Goal: Task Accomplishment & Management: Manage account settings

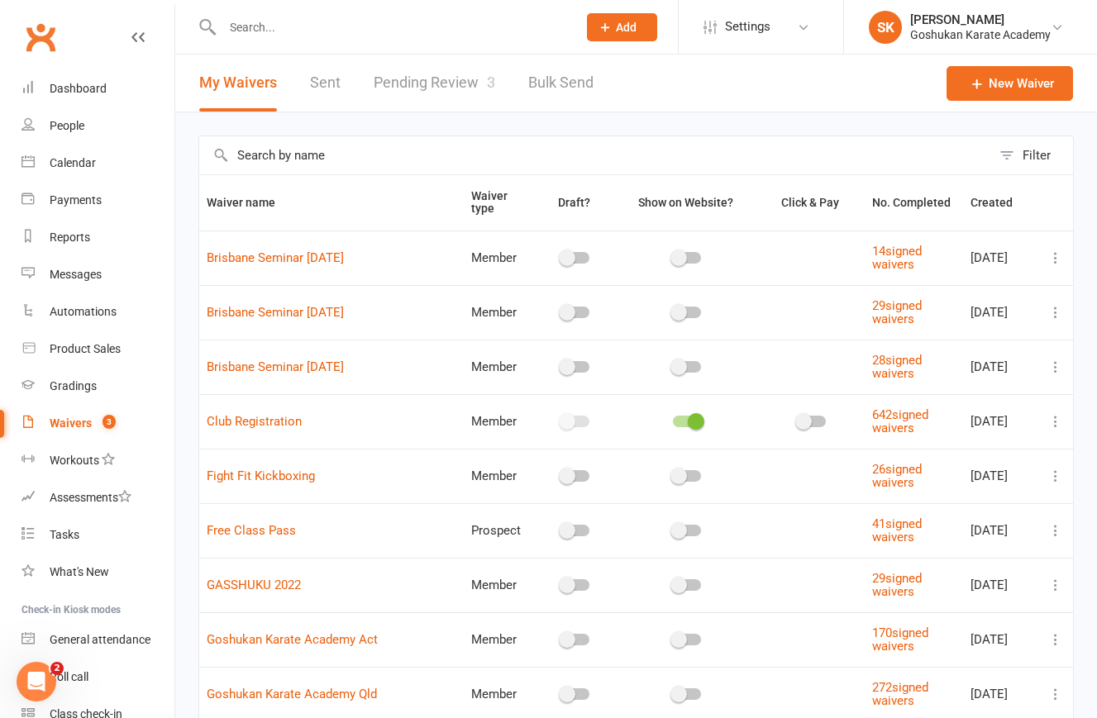
click at [441, 83] on link "Pending Review 3" at bounding box center [435, 83] width 122 height 57
select select "25"
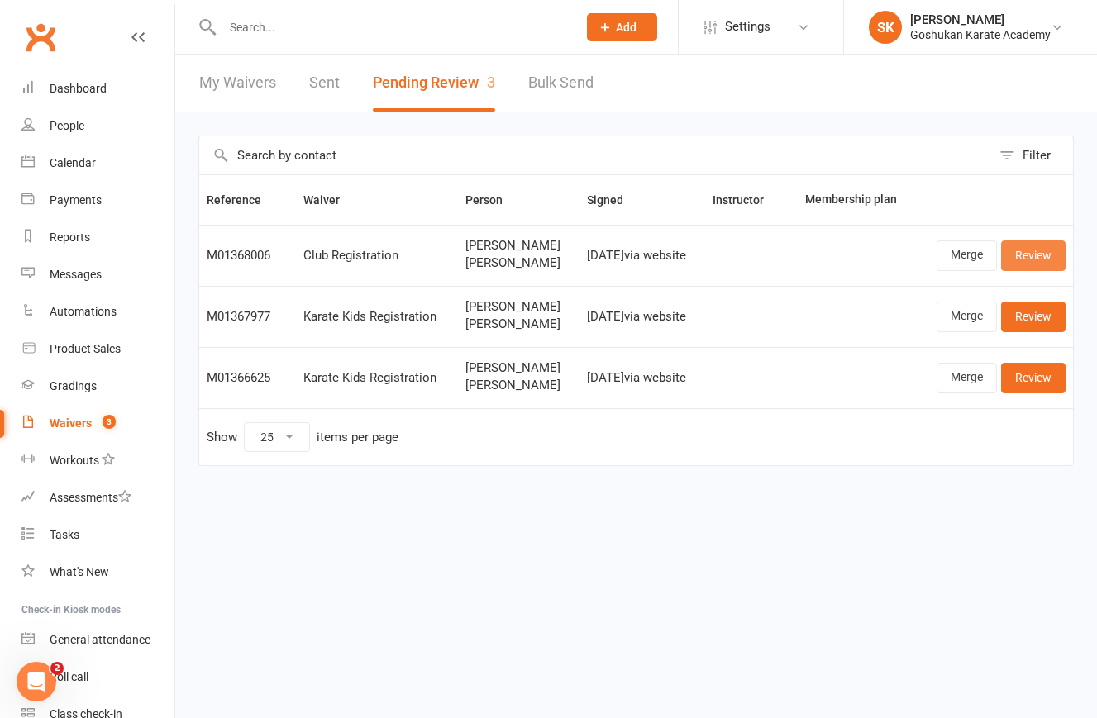
click at [1040, 256] on link "Review" at bounding box center [1033, 256] width 64 height 30
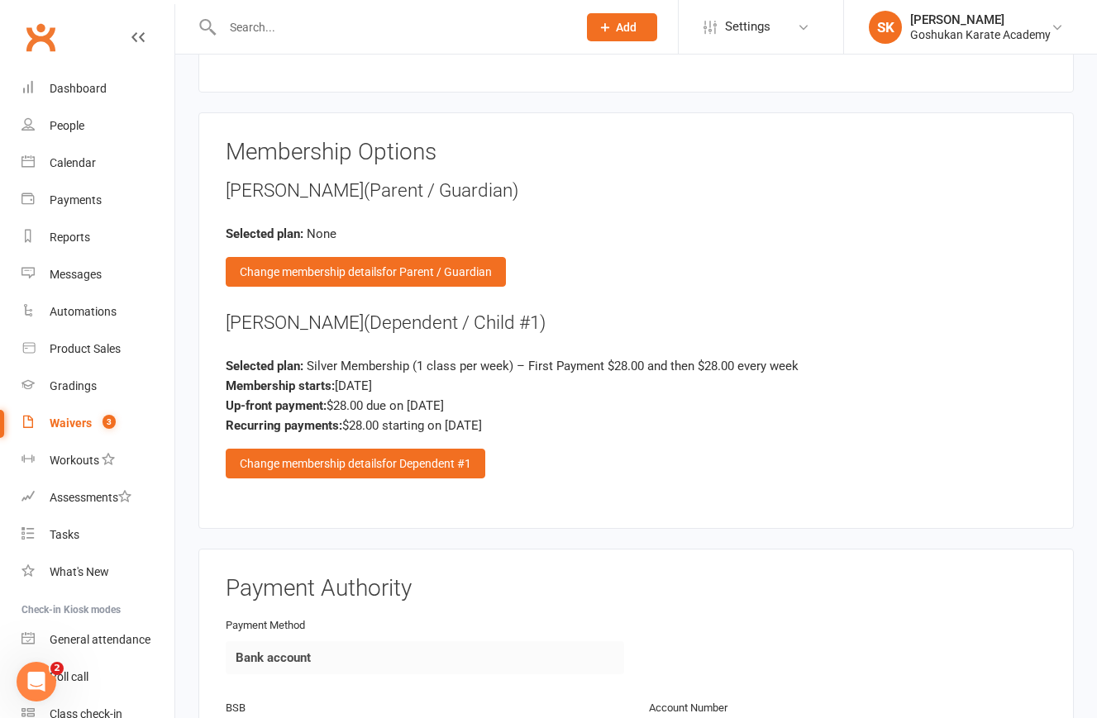
scroll to position [2093, 0]
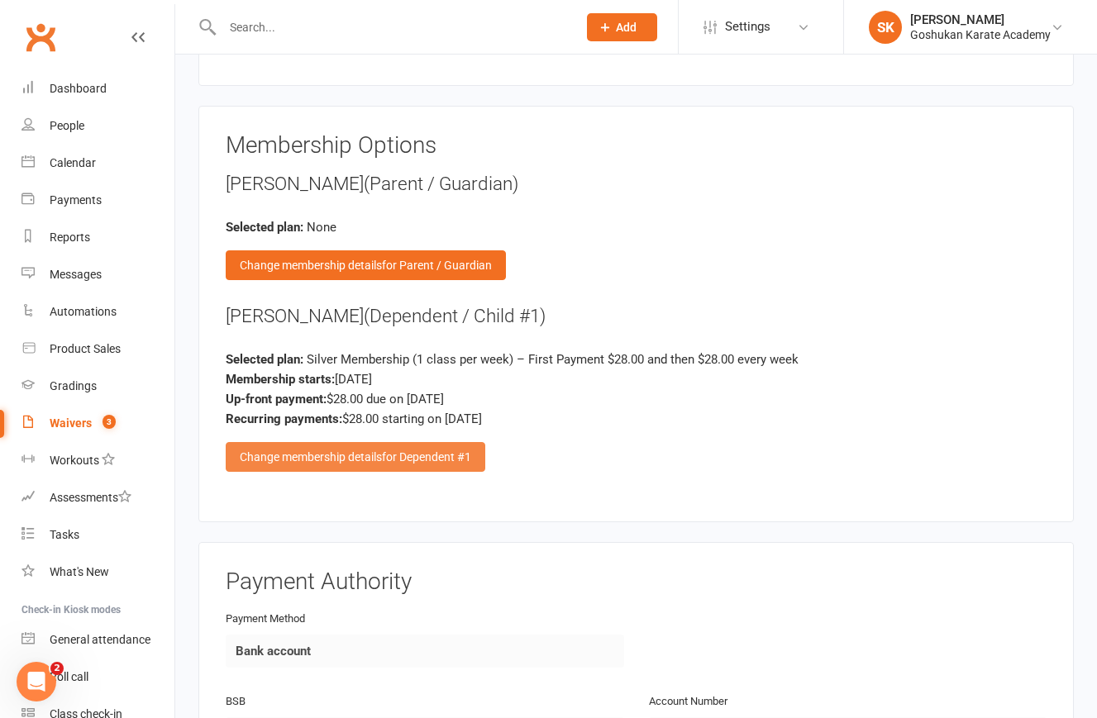
click at [336, 442] on div "Change membership details for Dependent #1" at bounding box center [356, 457] width 260 height 30
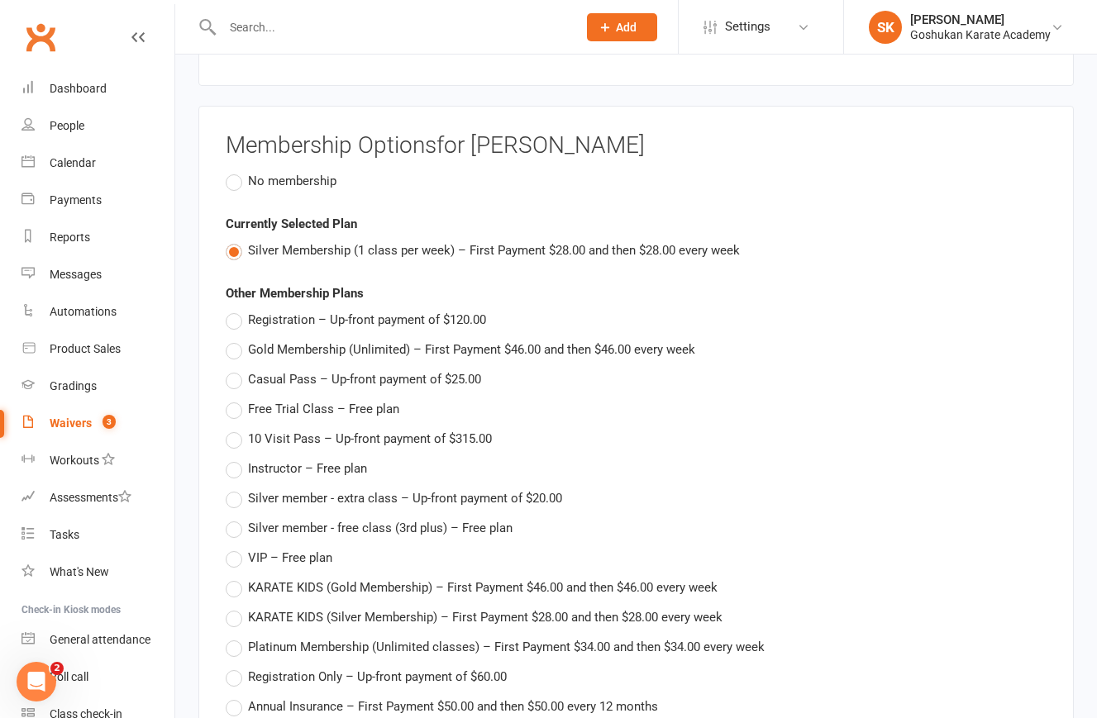
click at [355, 310] on span "Registration – Up-front payment of $120.00" at bounding box center [367, 318] width 238 height 17
click at [236, 310] on input "Registration – Up-front payment of $120.00" at bounding box center [231, 310] width 11 height 0
type input "Registration"
type input "120"
type input "0"
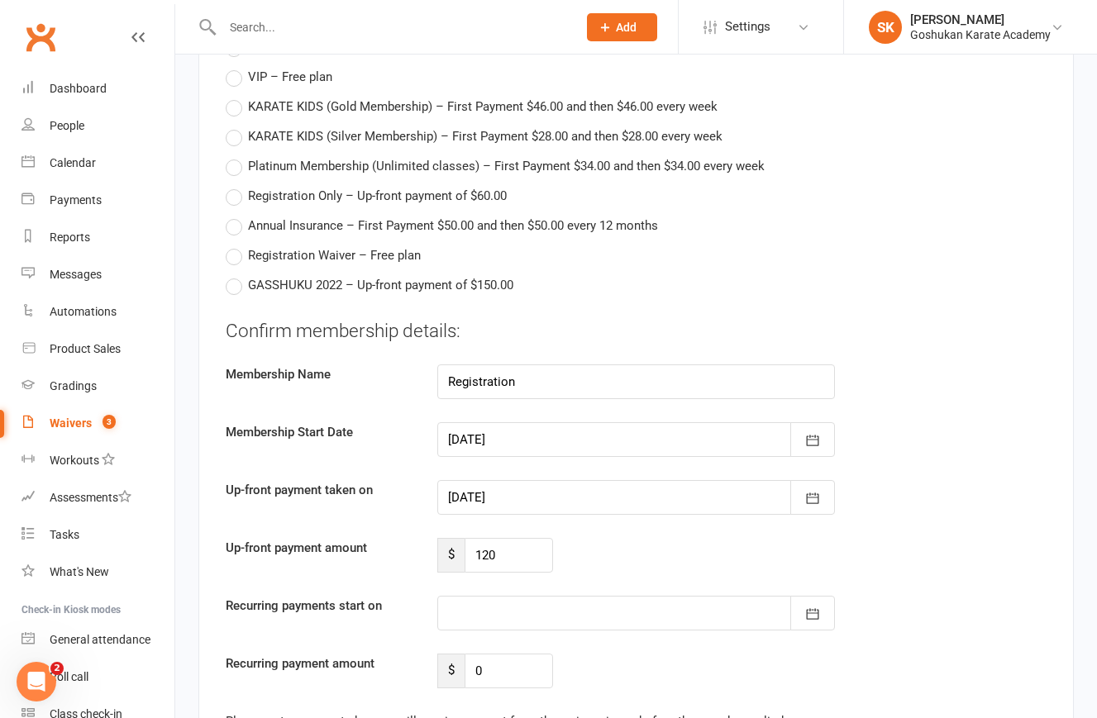
scroll to position [2577, 0]
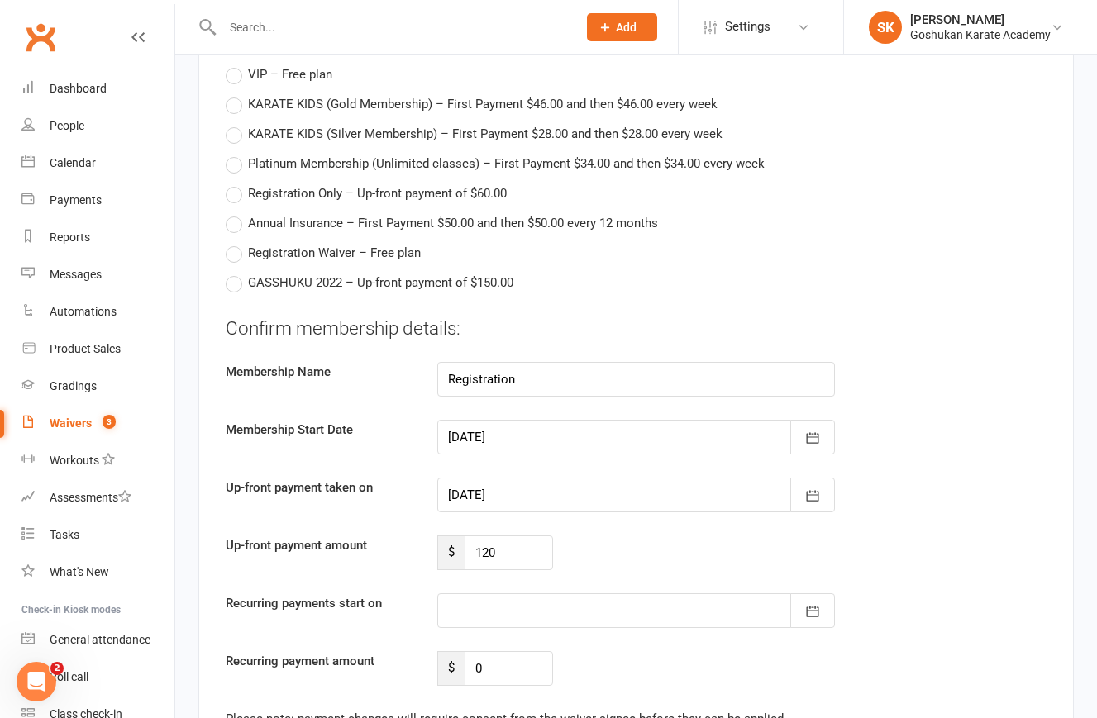
click at [321, 184] on span "Registration Only – Up-front payment of $60.00" at bounding box center [377, 192] width 259 height 17
click at [236, 184] on input "Registration Only – Up-front payment of $60.00" at bounding box center [231, 184] width 11 height 0
type input "Registration Only"
type input "60"
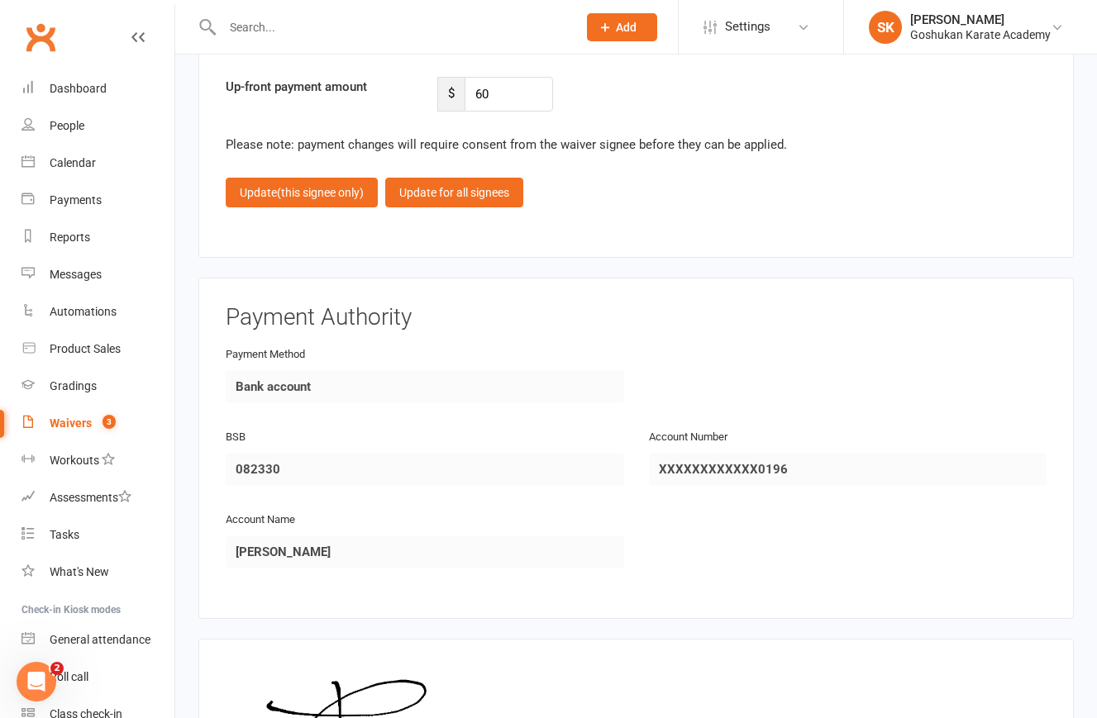
scroll to position [3039, 0]
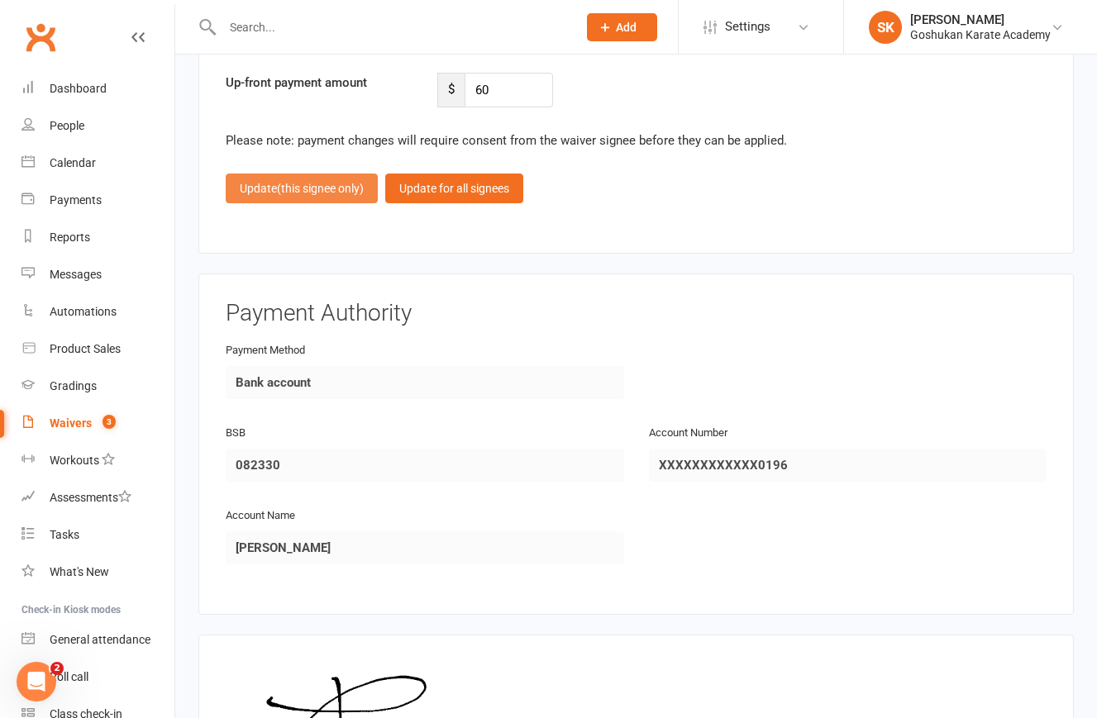
click at [323, 182] on span "(this signee only)" at bounding box center [320, 188] width 87 height 13
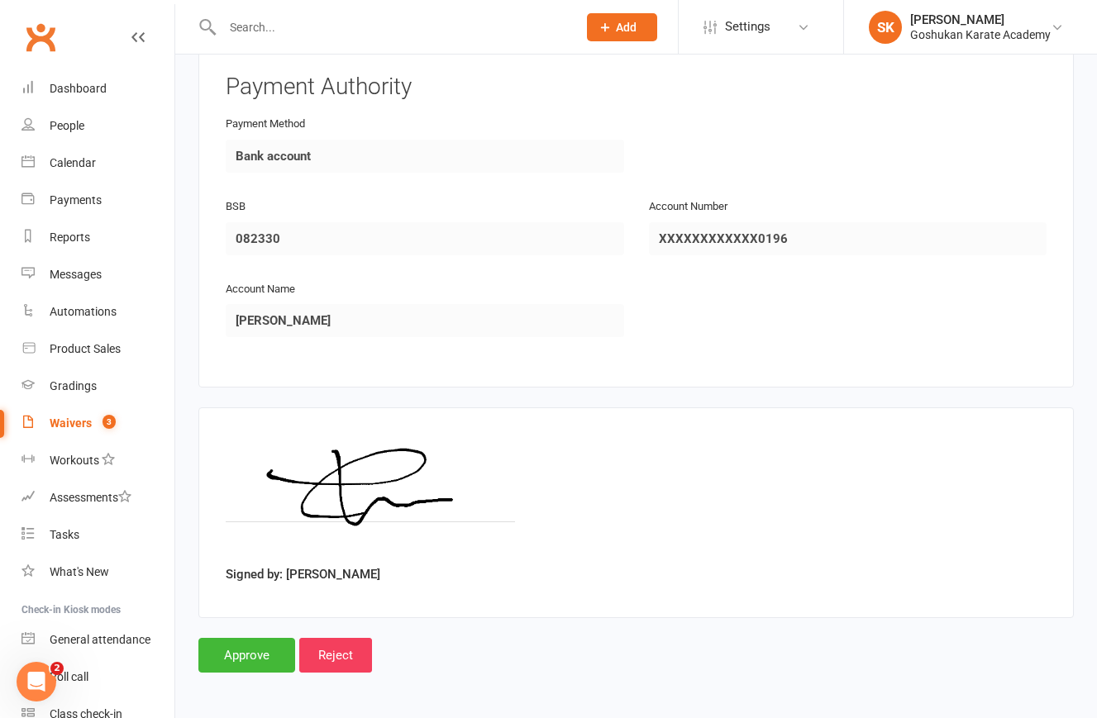
scroll to position [2587, 0]
click at [240, 642] on input "Approve" at bounding box center [246, 656] width 97 height 35
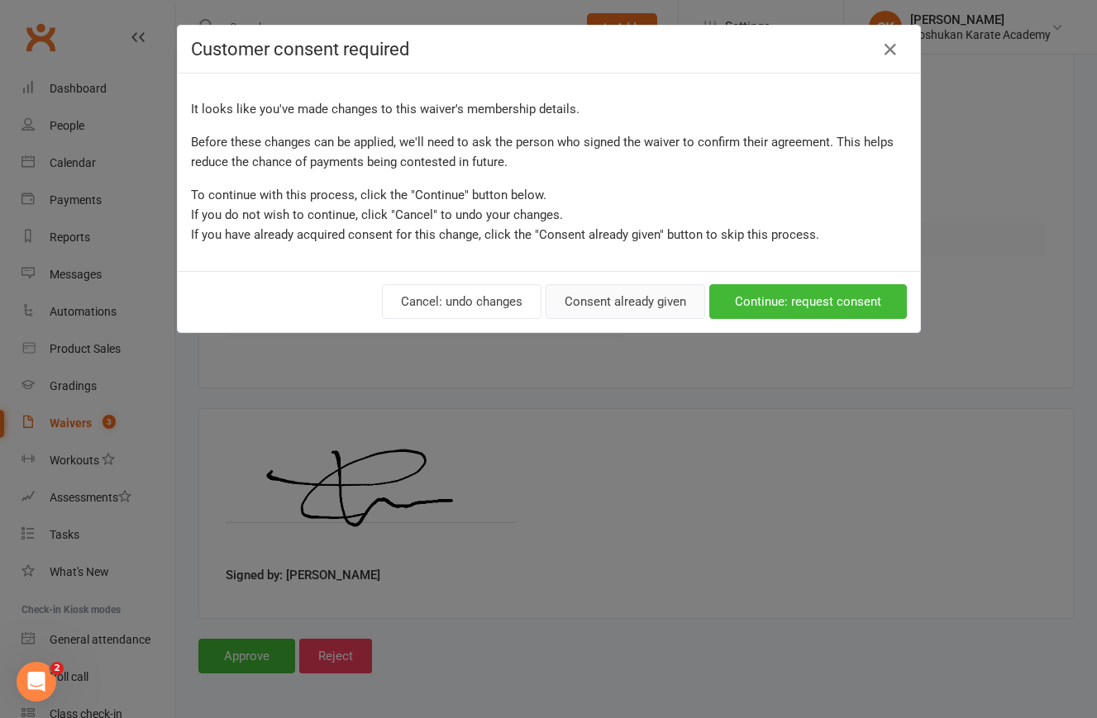
click at [627, 298] on button "Consent already given" at bounding box center [626, 301] width 160 height 35
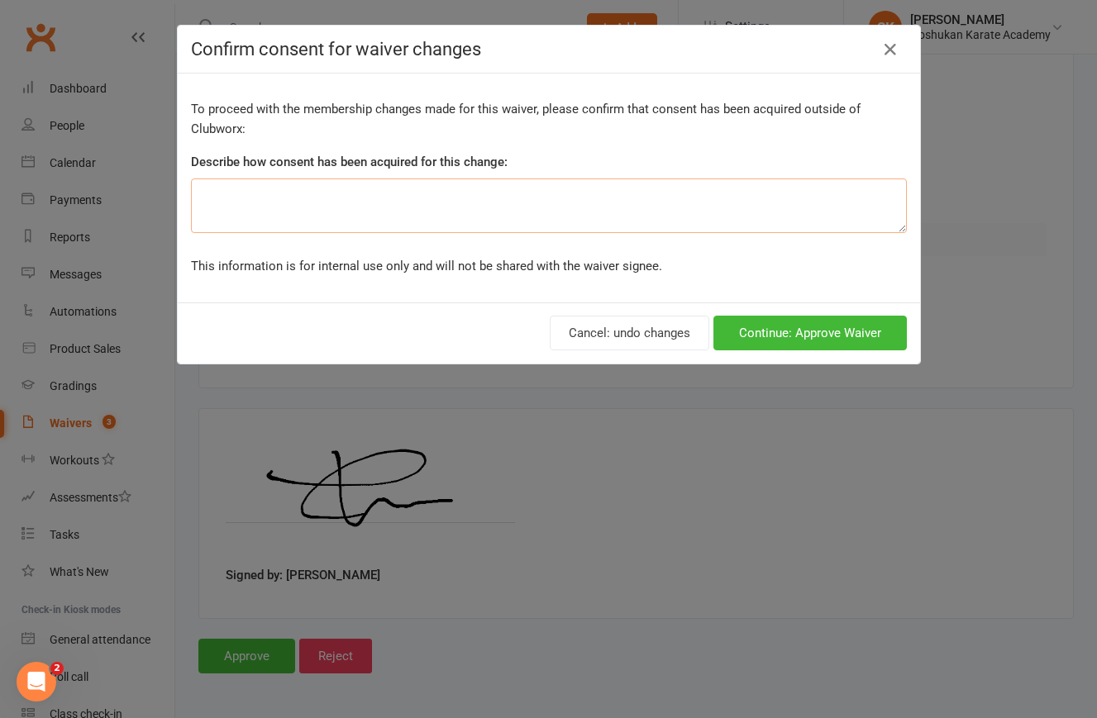
click at [501, 203] on textarea at bounding box center [549, 206] width 716 height 55
type textarea "ok"
click at [818, 331] on button "Continue: Approve Waiver" at bounding box center [809, 333] width 193 height 35
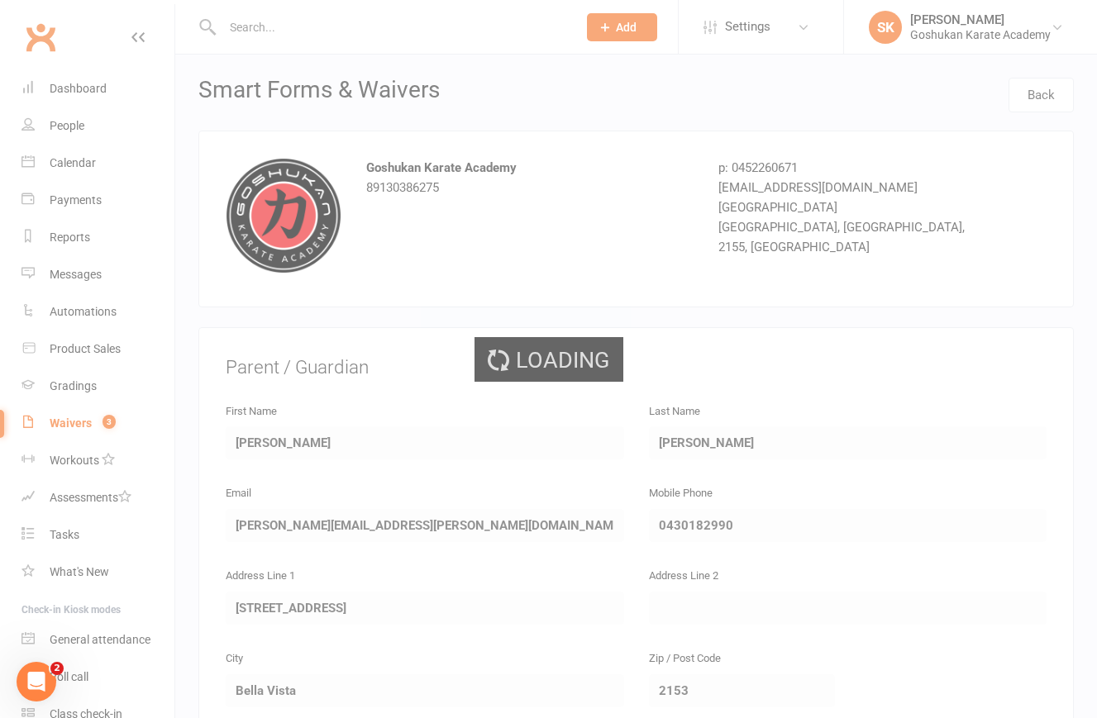
select select "25"
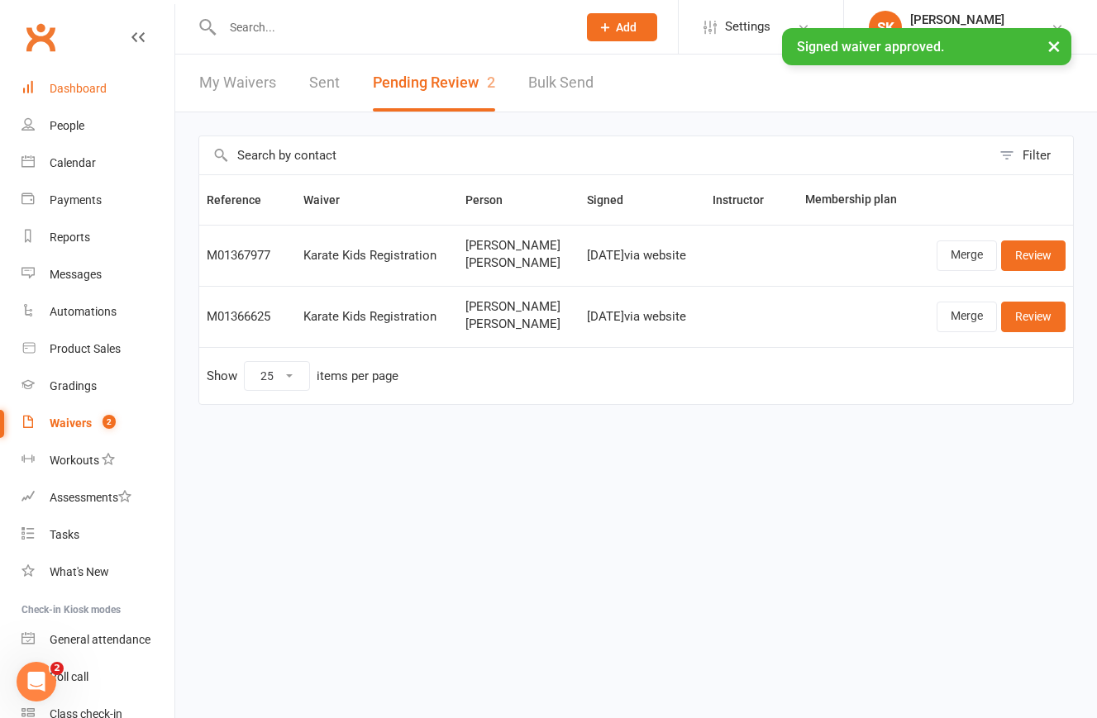
click at [88, 88] on div "Dashboard" at bounding box center [78, 88] width 57 height 13
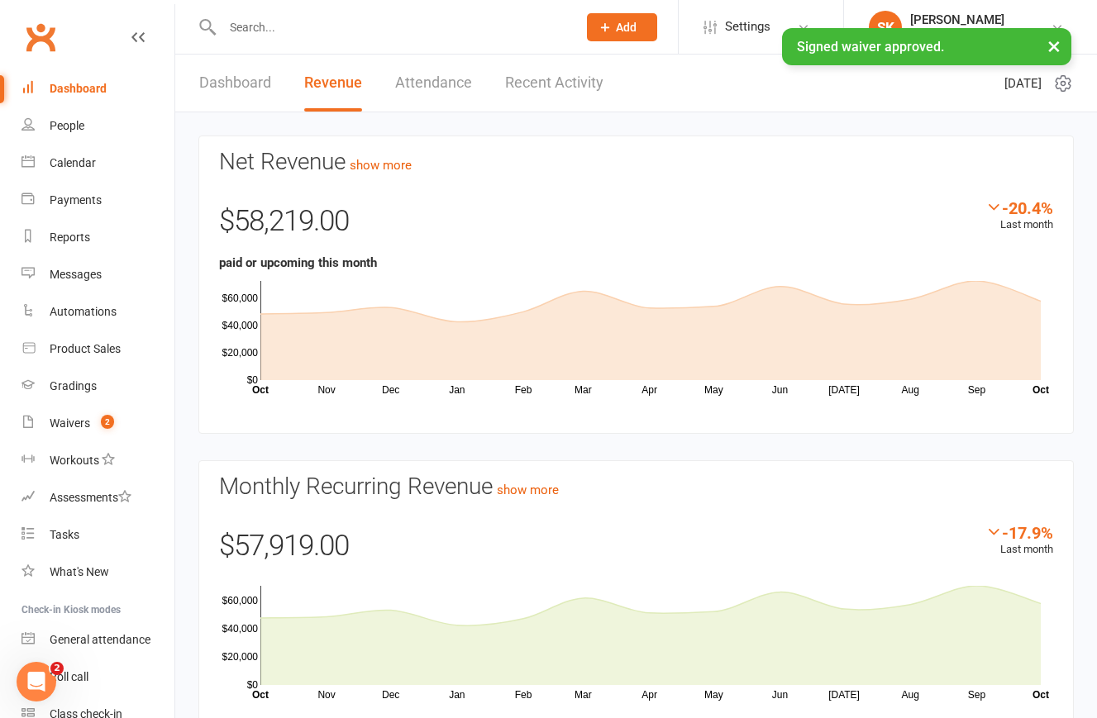
click at [444, 75] on link "Attendance" at bounding box center [433, 83] width 77 height 57
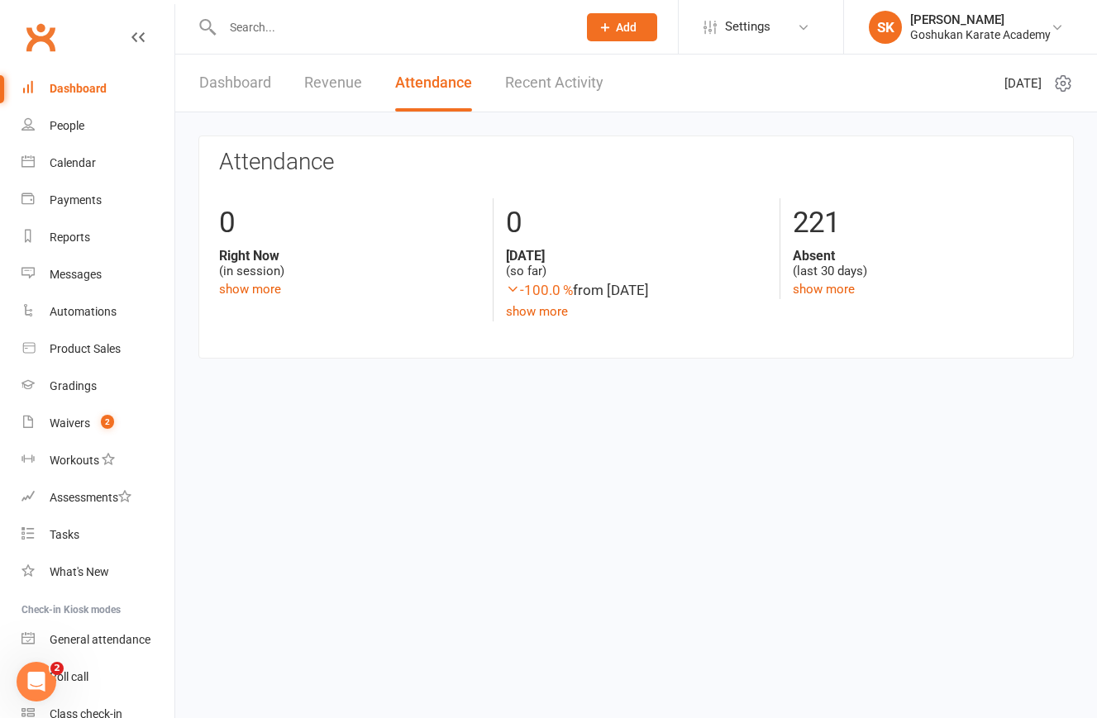
click at [233, 80] on link "Dashboard" at bounding box center [235, 83] width 72 height 57
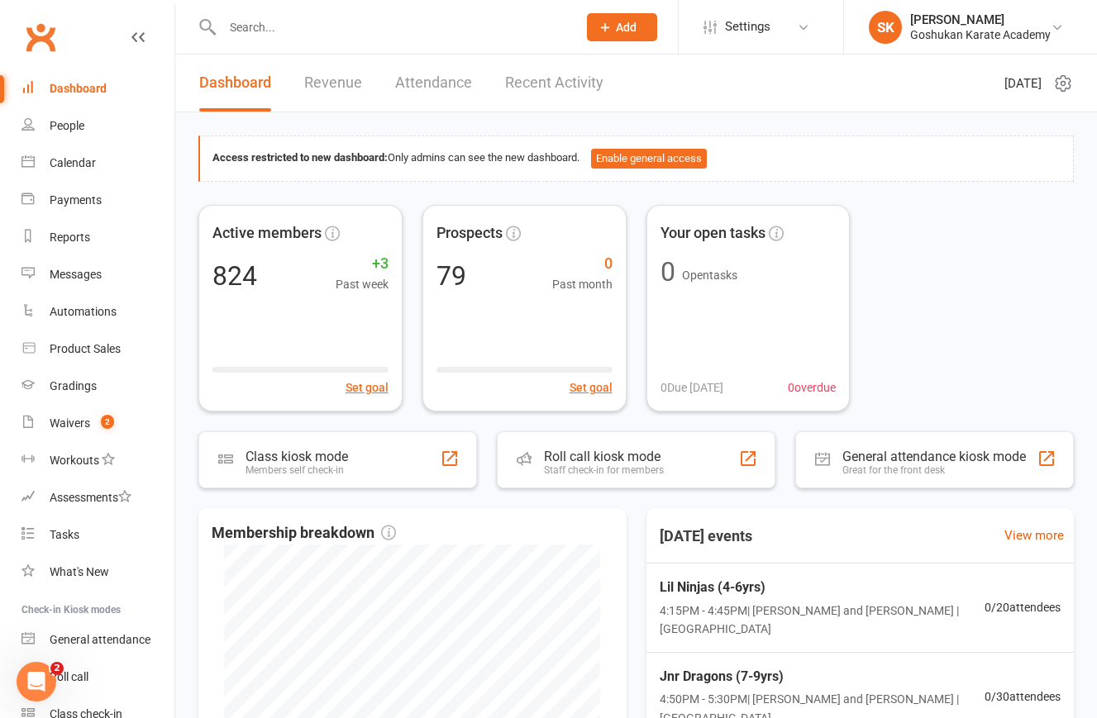
click at [537, 79] on link "Recent Activity" at bounding box center [554, 83] width 98 height 57
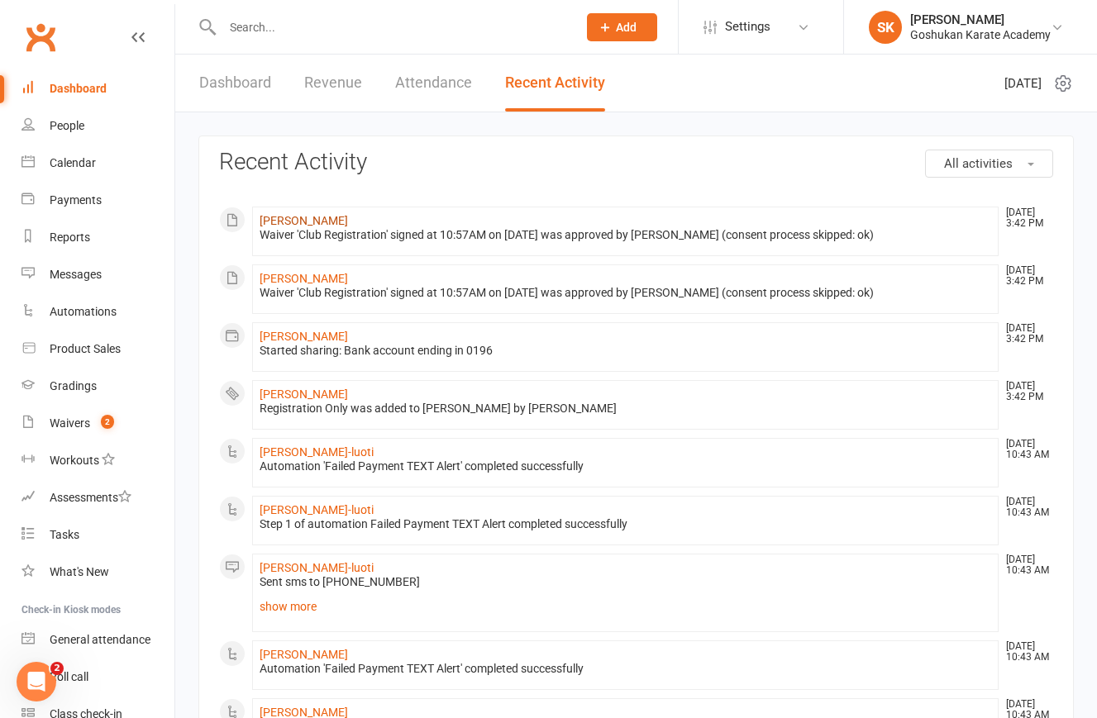
click at [283, 222] on link "[PERSON_NAME]" at bounding box center [304, 220] width 88 height 13
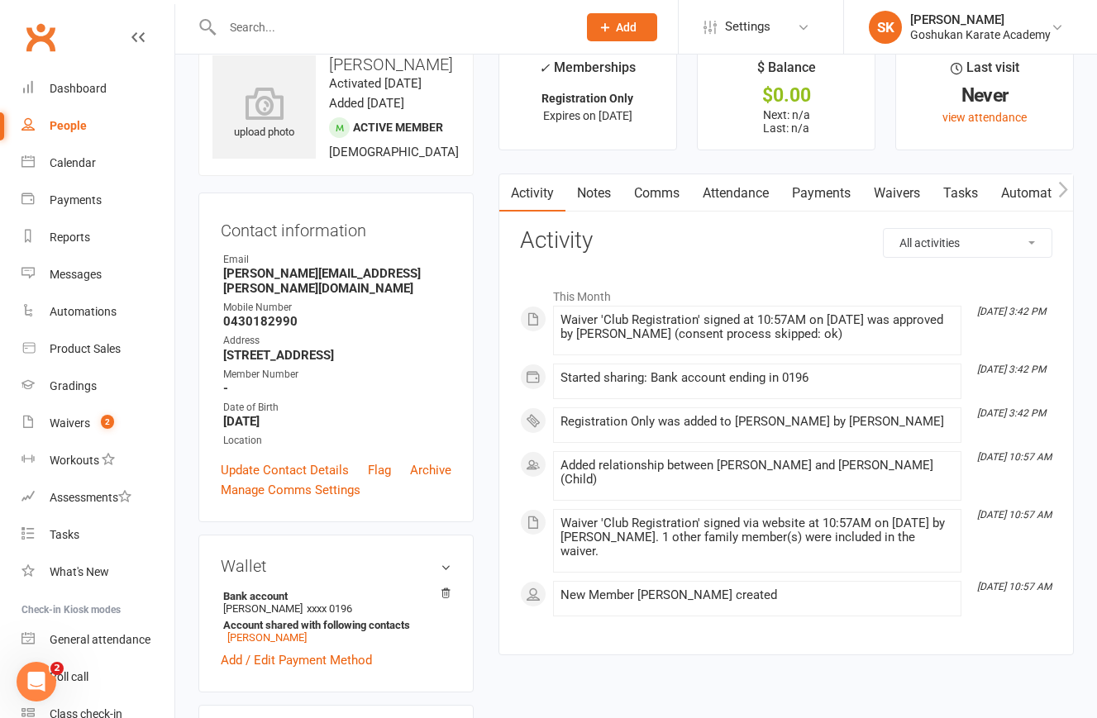
scroll to position [37, 0]
click at [254, 479] on link "Update Contact Details" at bounding box center [285, 470] width 128 height 20
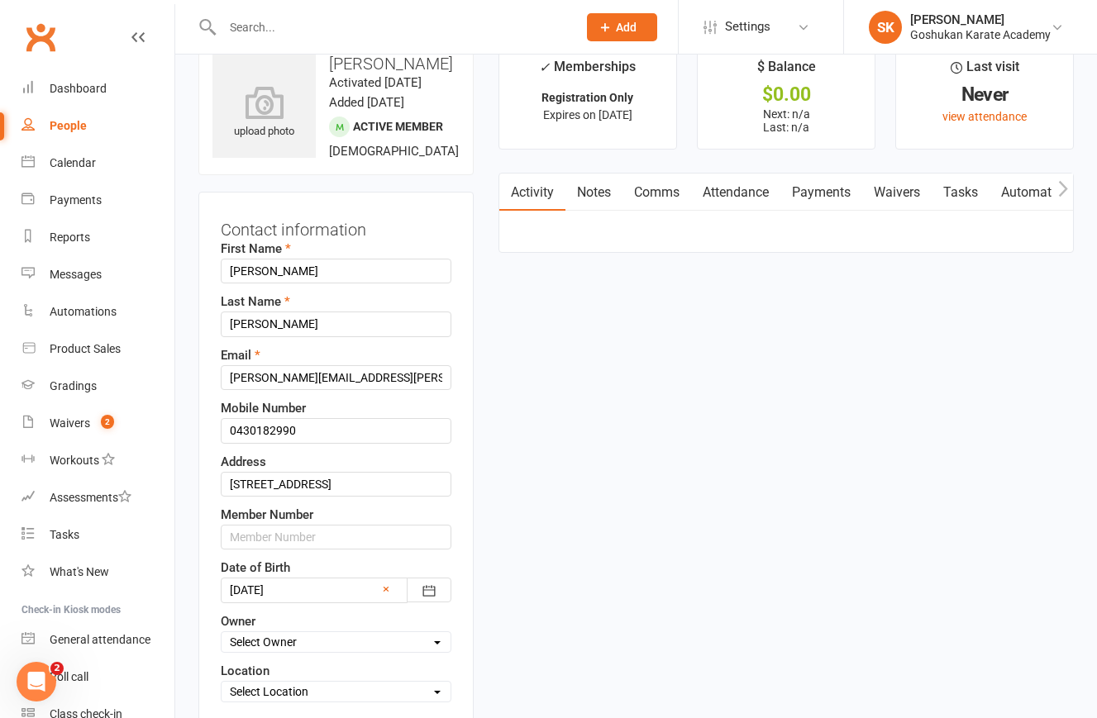
scroll to position [78, 0]
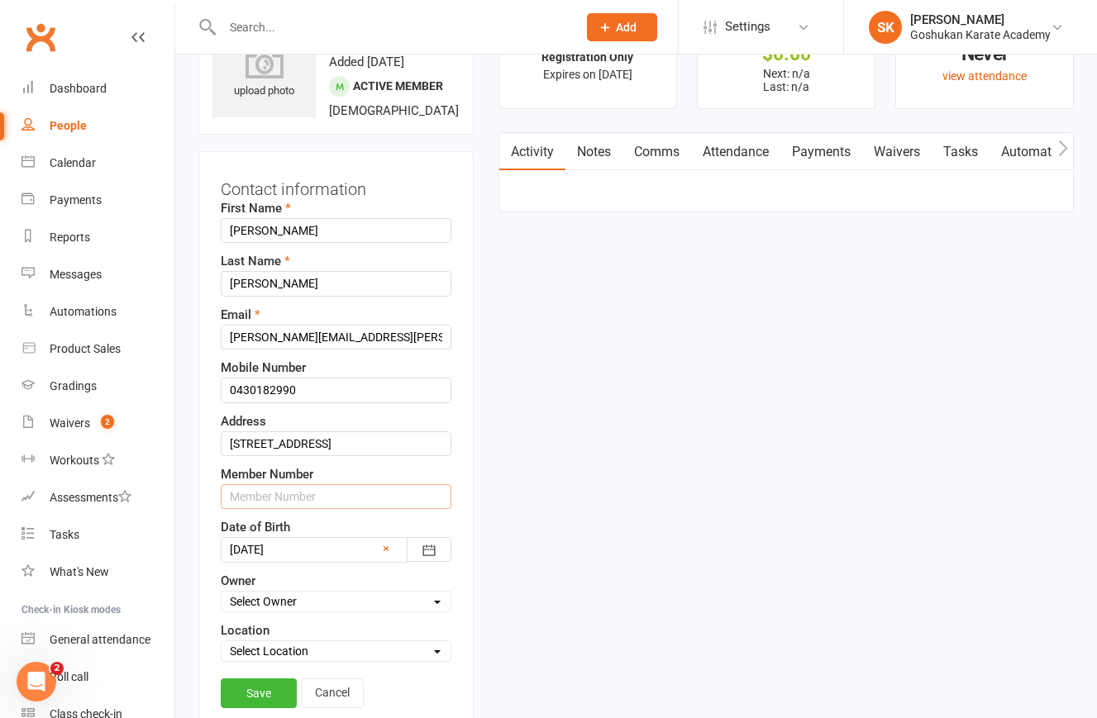
click at [255, 509] on input "text" at bounding box center [336, 496] width 231 height 25
click at [272, 509] on input "text" at bounding box center [336, 496] width 231 height 25
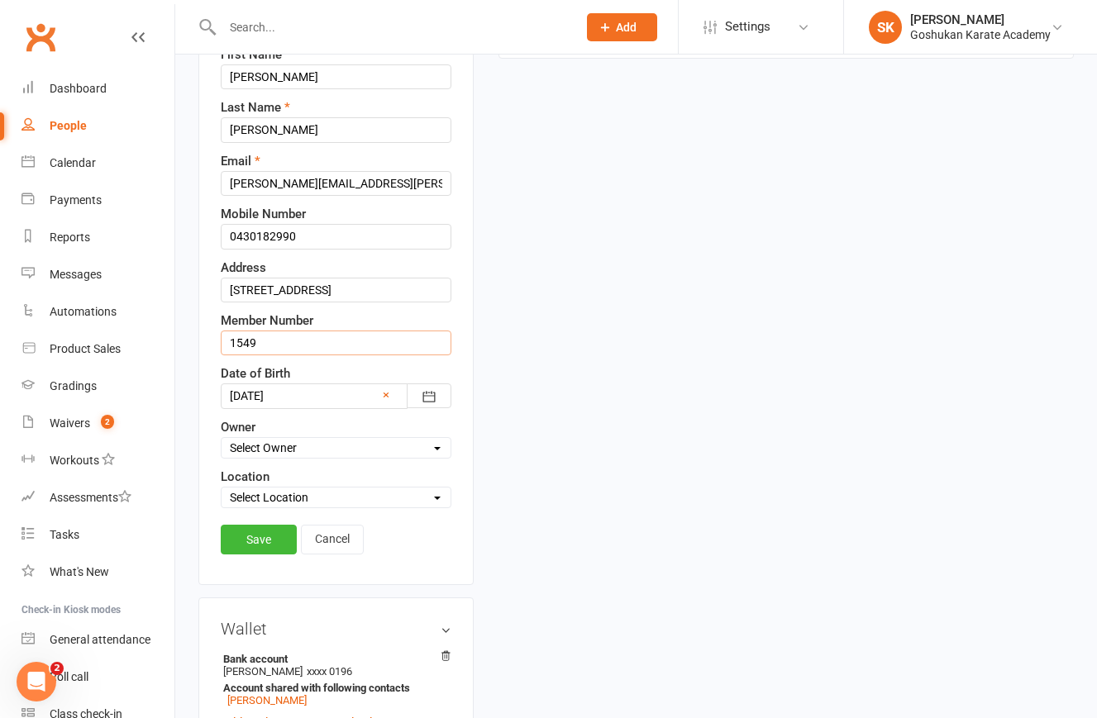
scroll to position [278, 0]
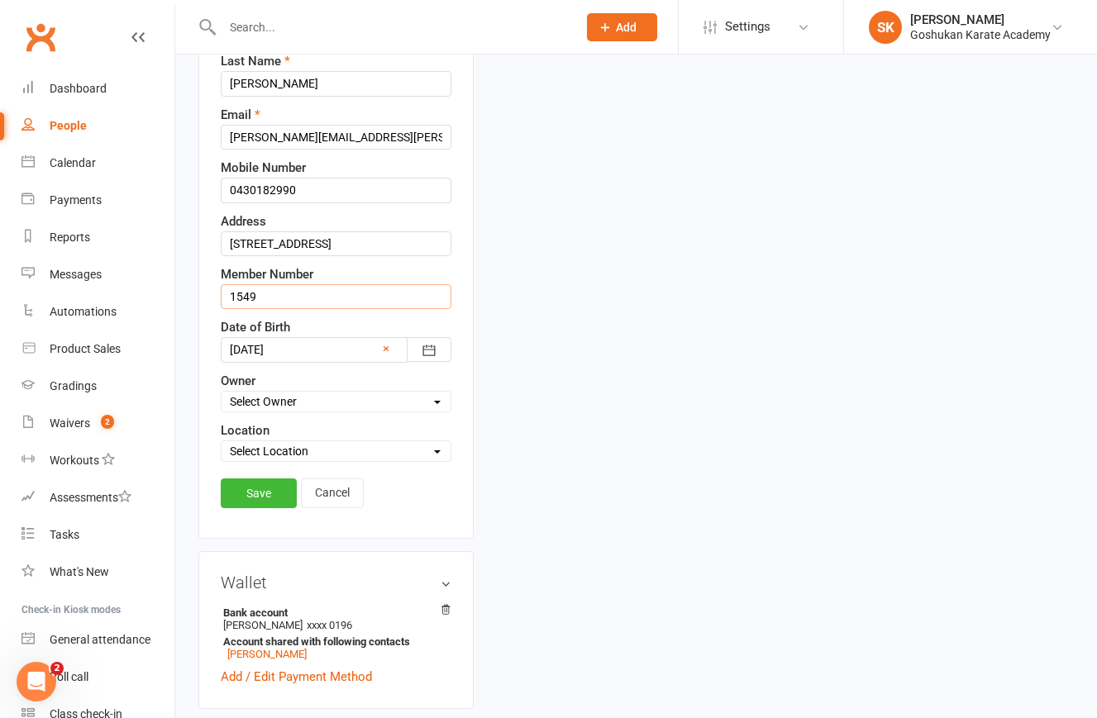
type input "1549"
select select "1"
click at [253, 508] on link "Save" at bounding box center [259, 494] width 76 height 30
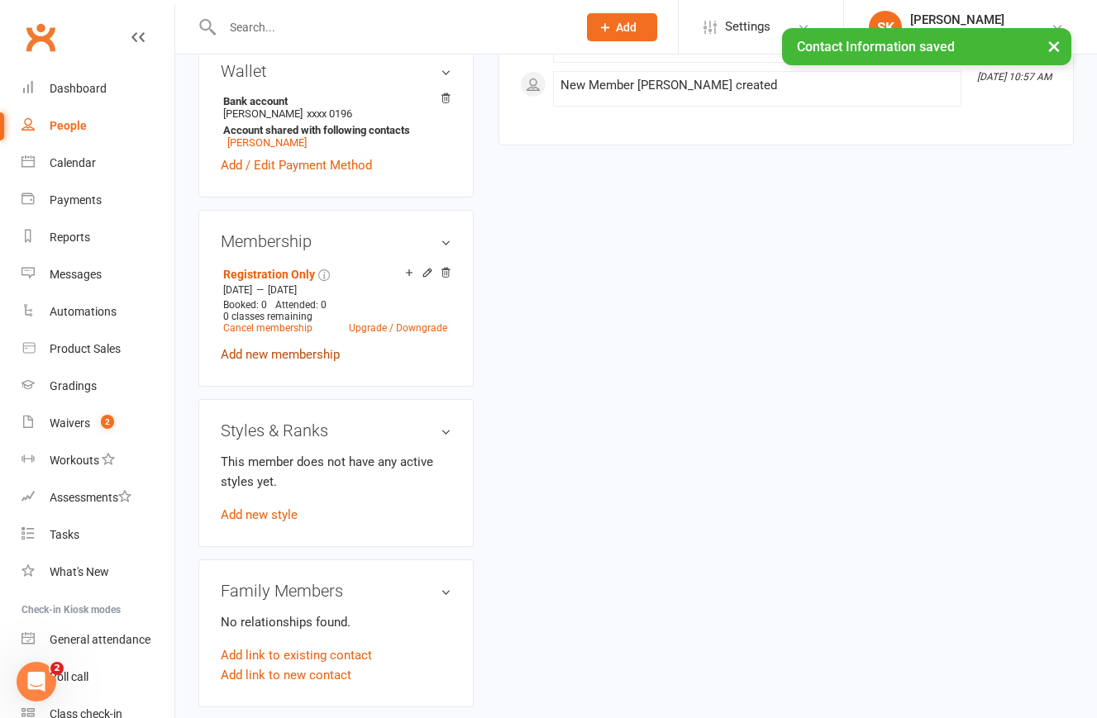
scroll to position [578, 0]
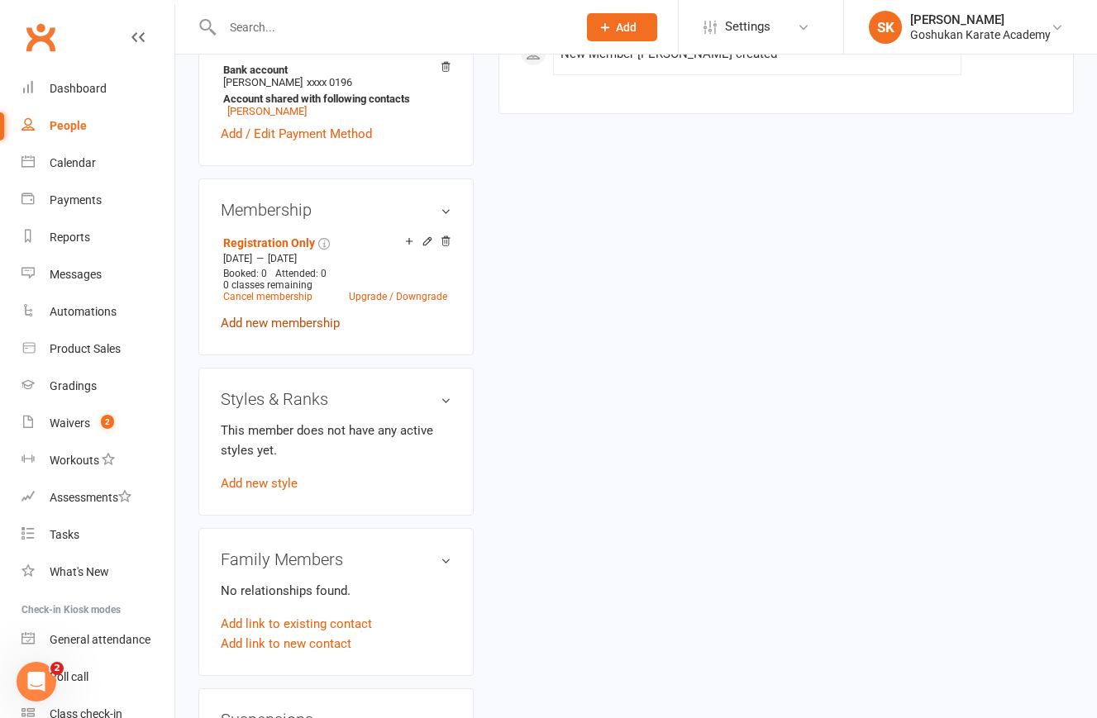
click at [257, 331] on link "Add new membership" at bounding box center [280, 323] width 119 height 15
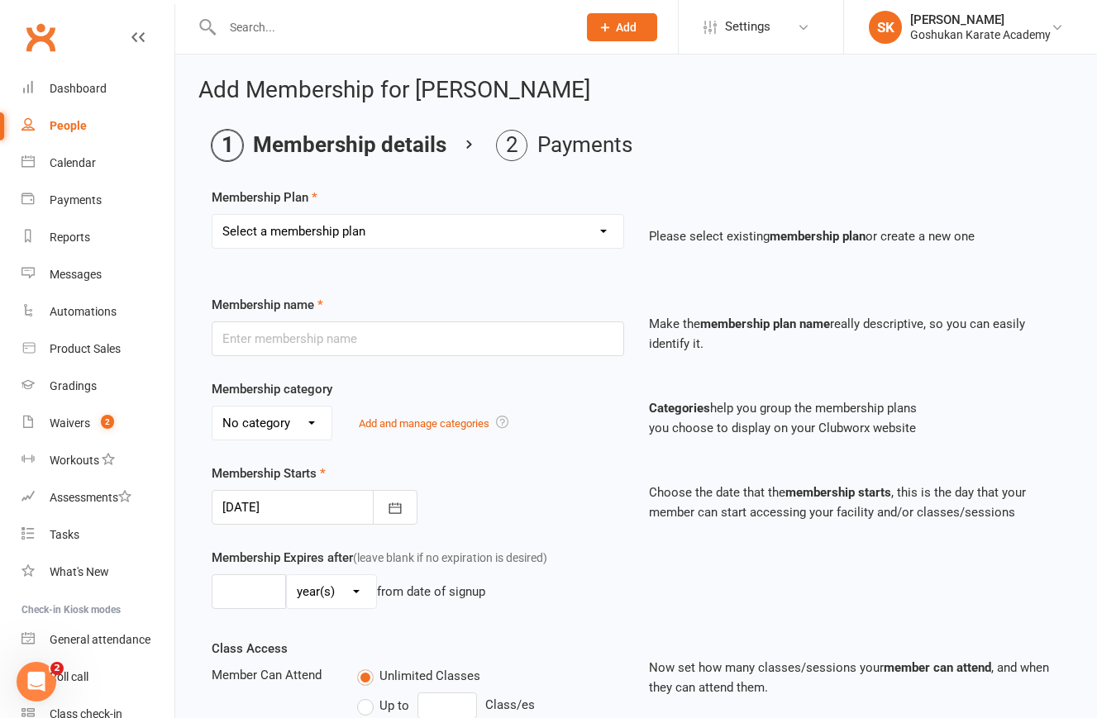
select select "3"
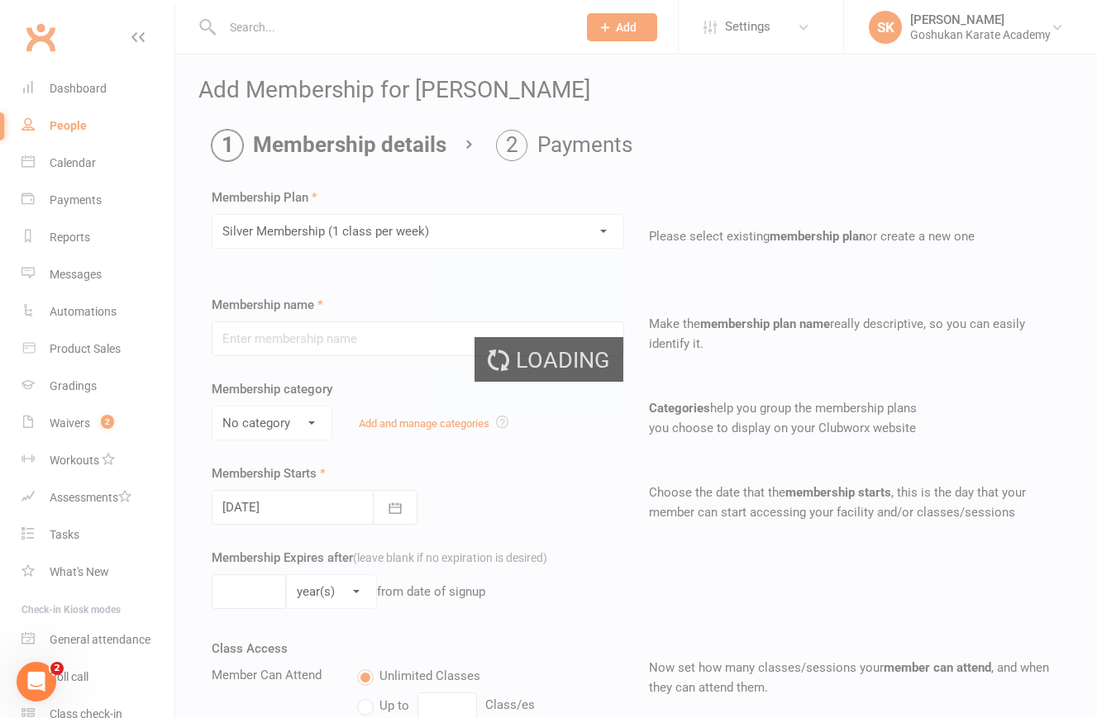
type input "Silver Membership (1 class per week)"
select select "2"
type input "0"
type input "1"
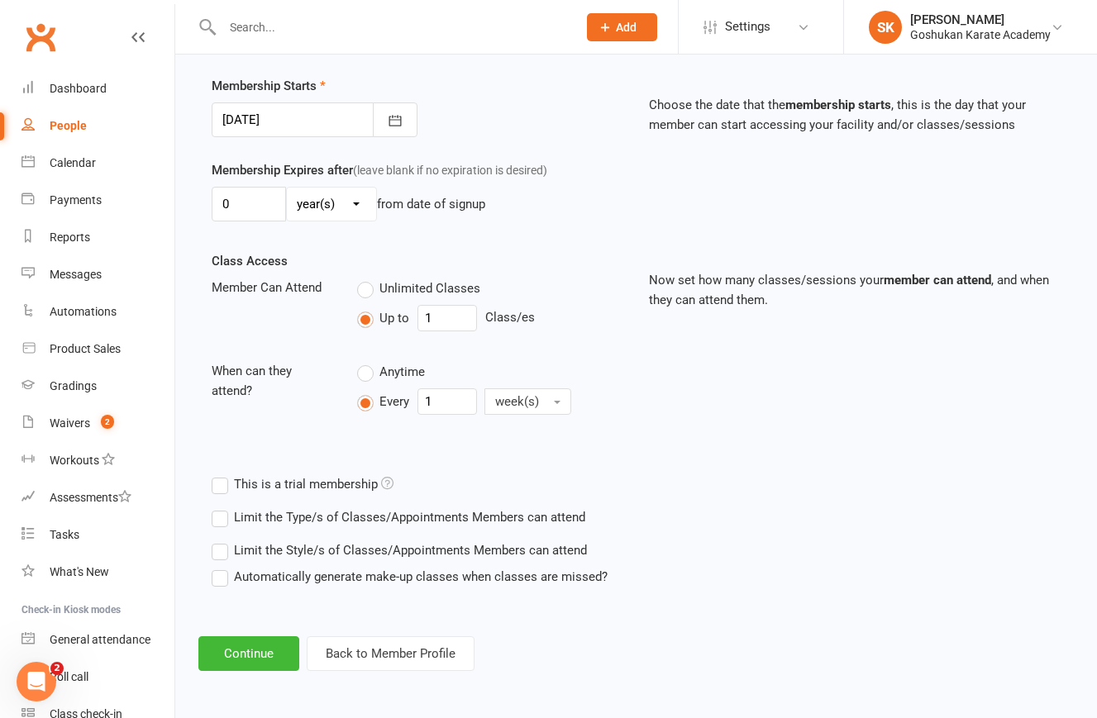
scroll to position [401, 0]
click at [222, 567] on label "Automatically generate make-up classes when classes are missed?" at bounding box center [410, 577] width 396 height 20
click at [222, 567] on input "Automatically generate make-up classes when classes are missed?" at bounding box center [217, 567] width 11 height 0
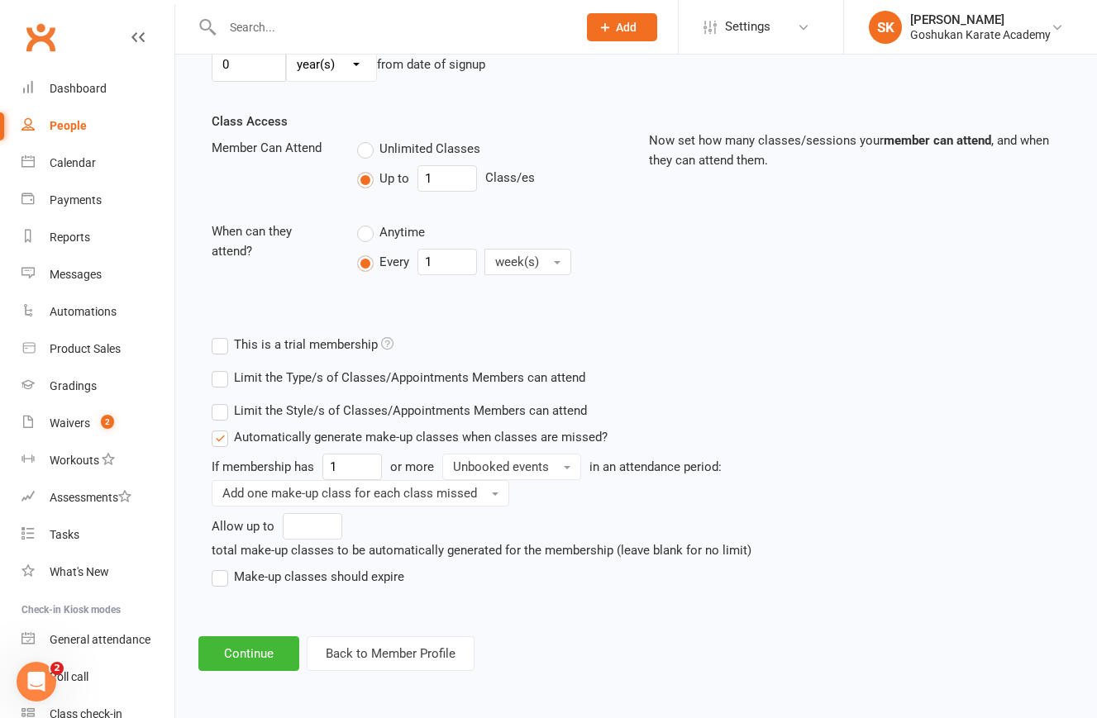
scroll to position [541, 0]
click at [221, 567] on label "Make-up classes should expire" at bounding box center [308, 577] width 193 height 20
click at [221, 567] on input "Make-up classes should expire" at bounding box center [217, 567] width 11 height 0
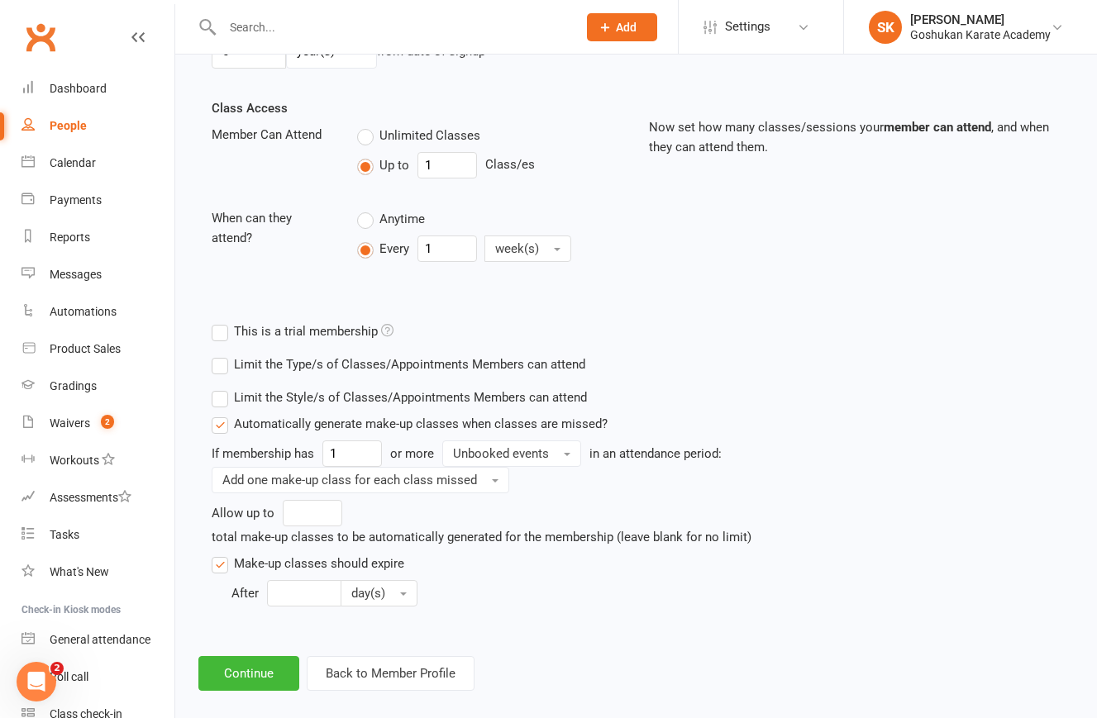
scroll to position [548, 0]
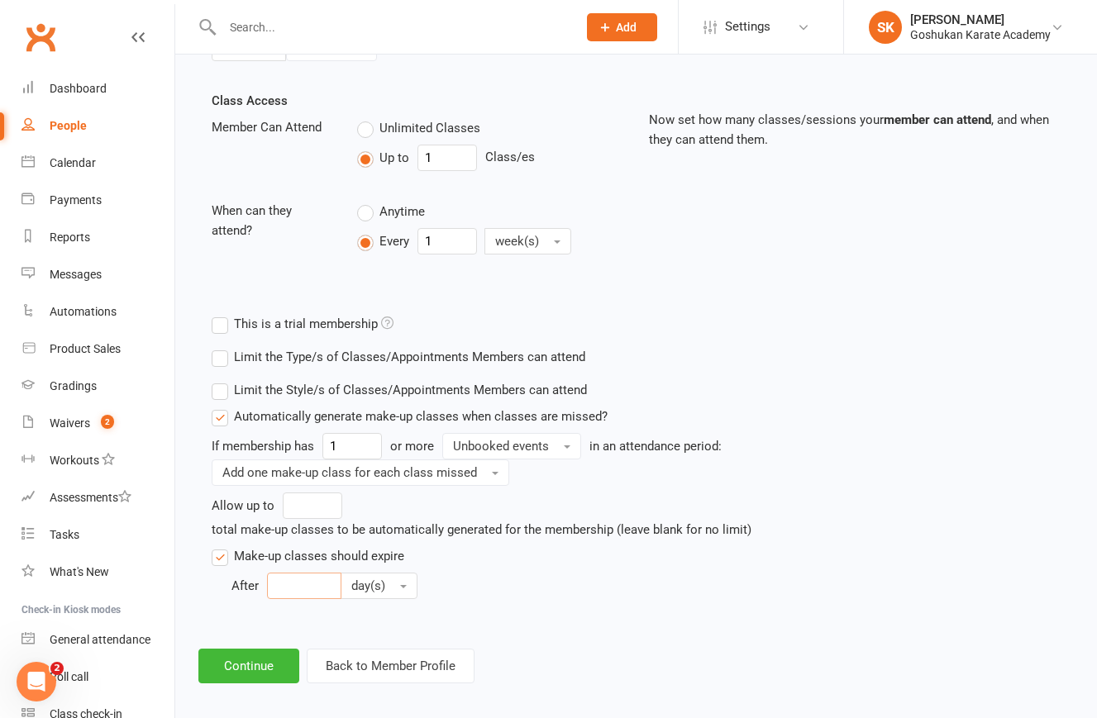
click at [299, 582] on input "number" at bounding box center [304, 586] width 74 height 26
type input "6"
click at [383, 584] on span "day(s)" at bounding box center [368, 586] width 34 height 15
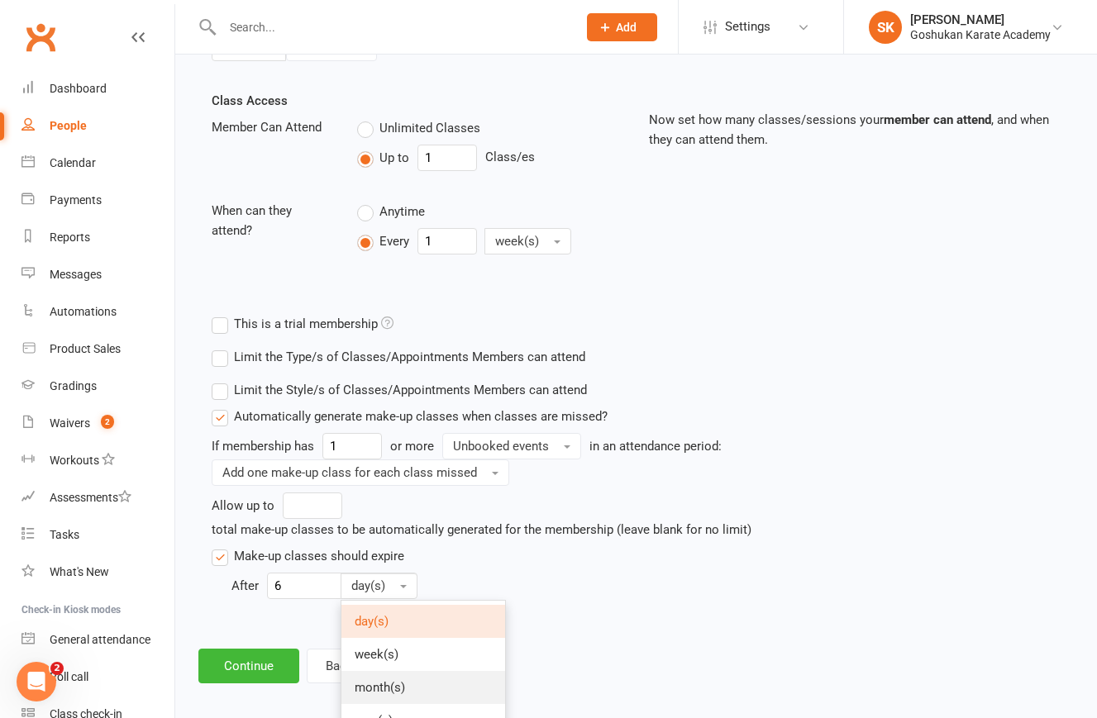
click at [382, 684] on span "month(s)" at bounding box center [380, 687] width 50 height 15
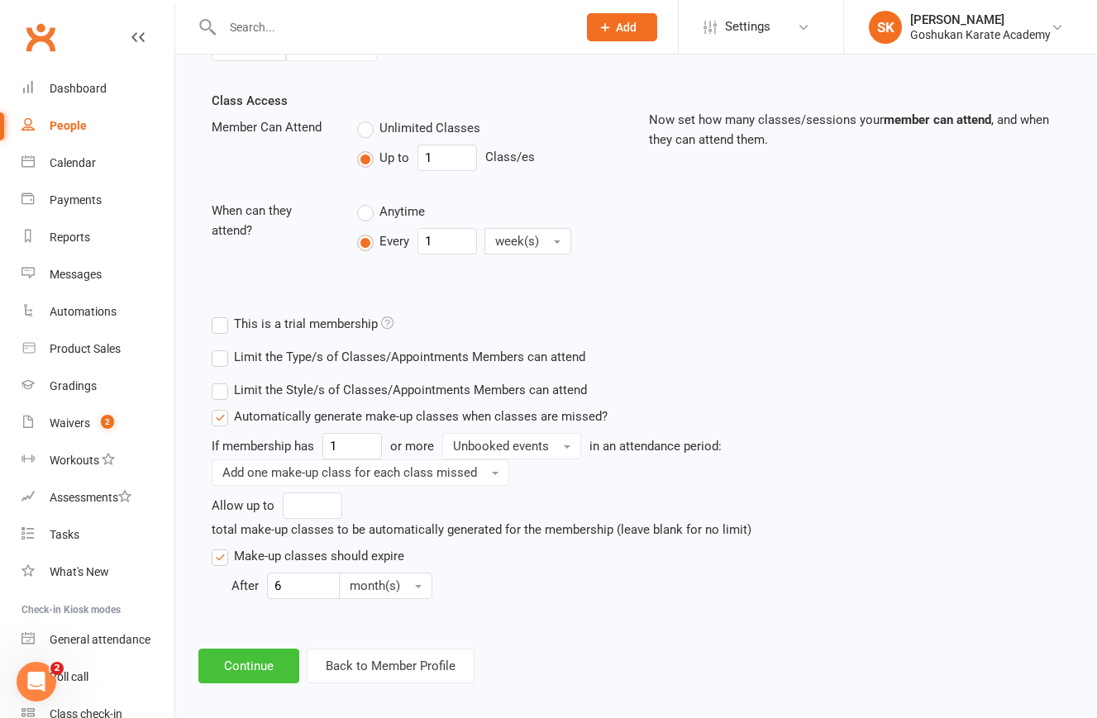
click at [262, 664] on button "Continue" at bounding box center [248, 666] width 101 height 35
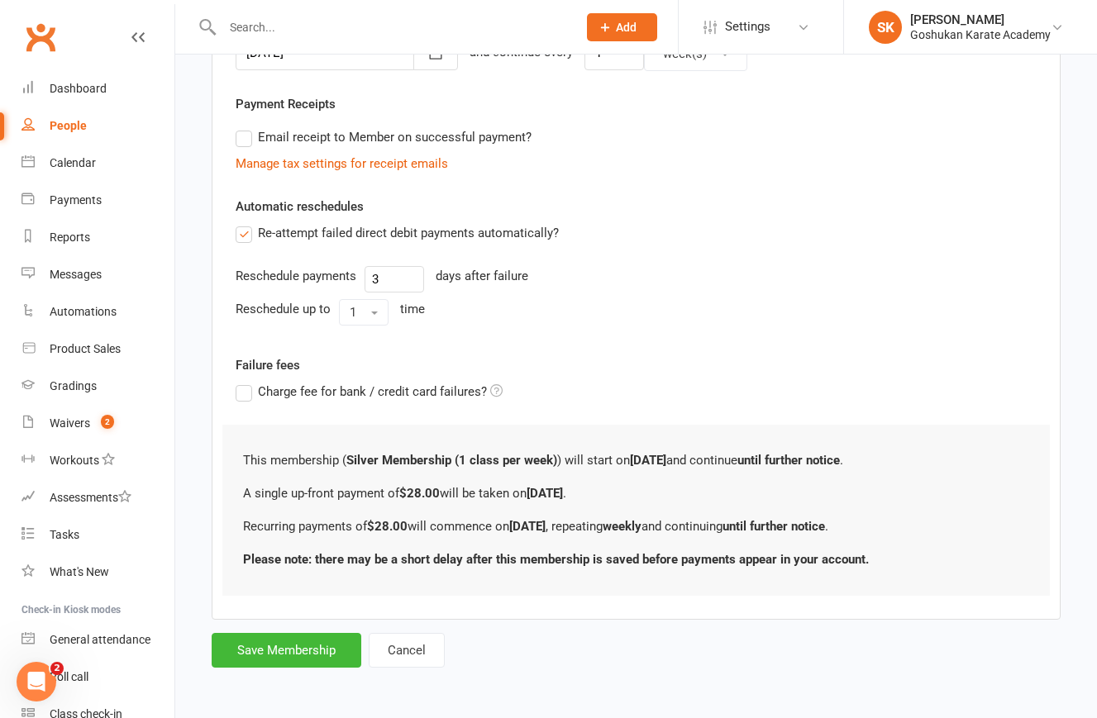
scroll to position [0, 0]
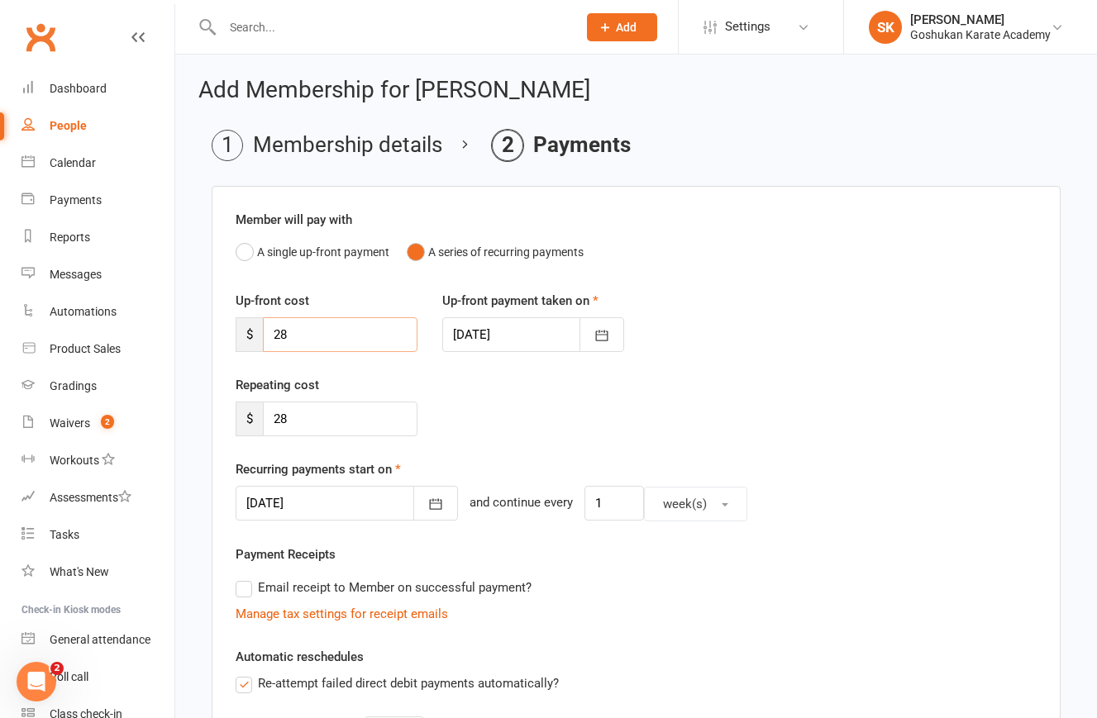
click at [326, 336] on input "28" at bounding box center [340, 334] width 155 height 35
type input "25"
click at [327, 417] on input "28" at bounding box center [340, 419] width 155 height 35
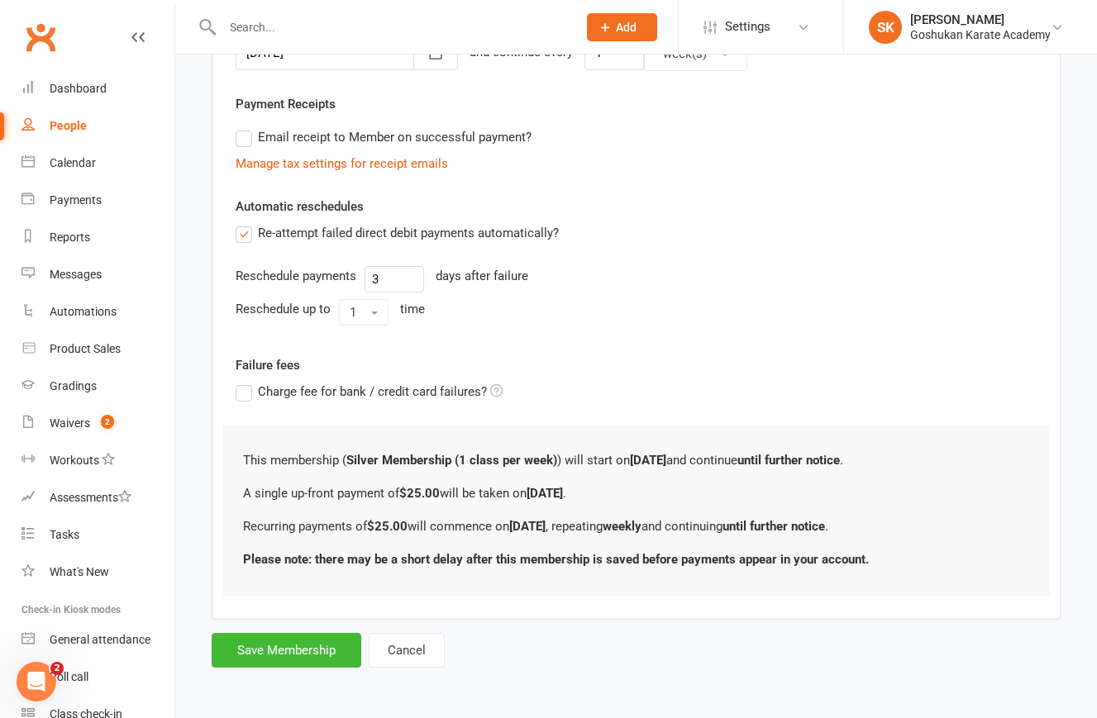
scroll to position [464, 0]
type input "25"
click at [269, 637] on button "Save Membership" at bounding box center [287, 650] width 150 height 35
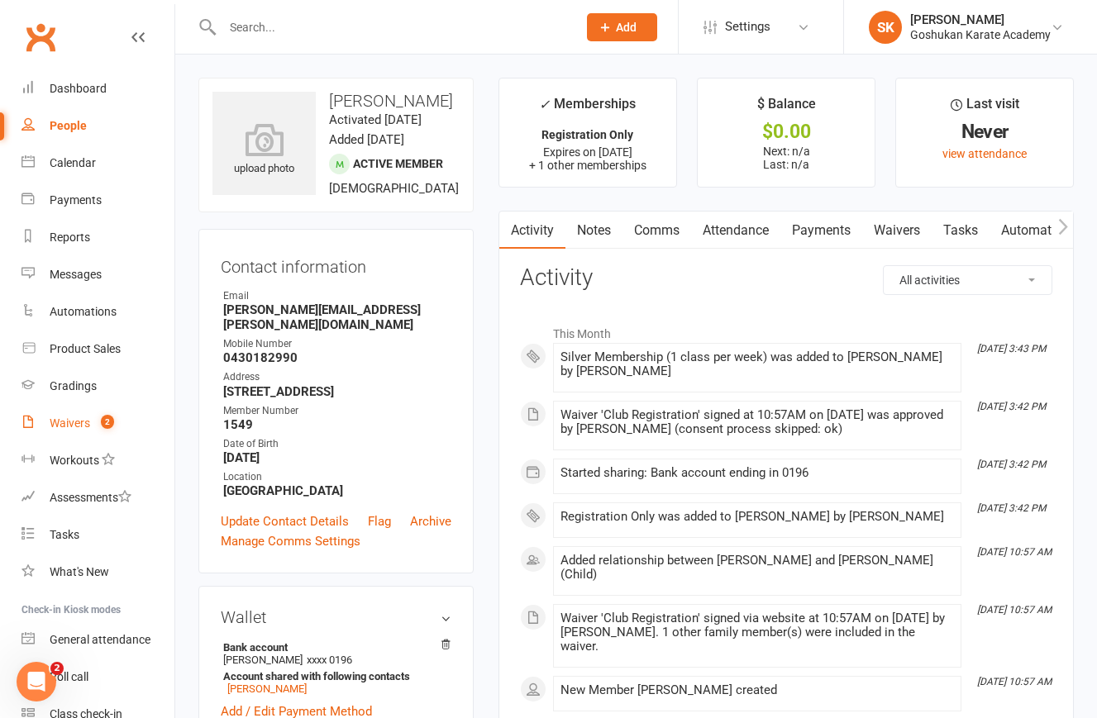
click at [69, 427] on div "Waivers" at bounding box center [70, 423] width 41 height 13
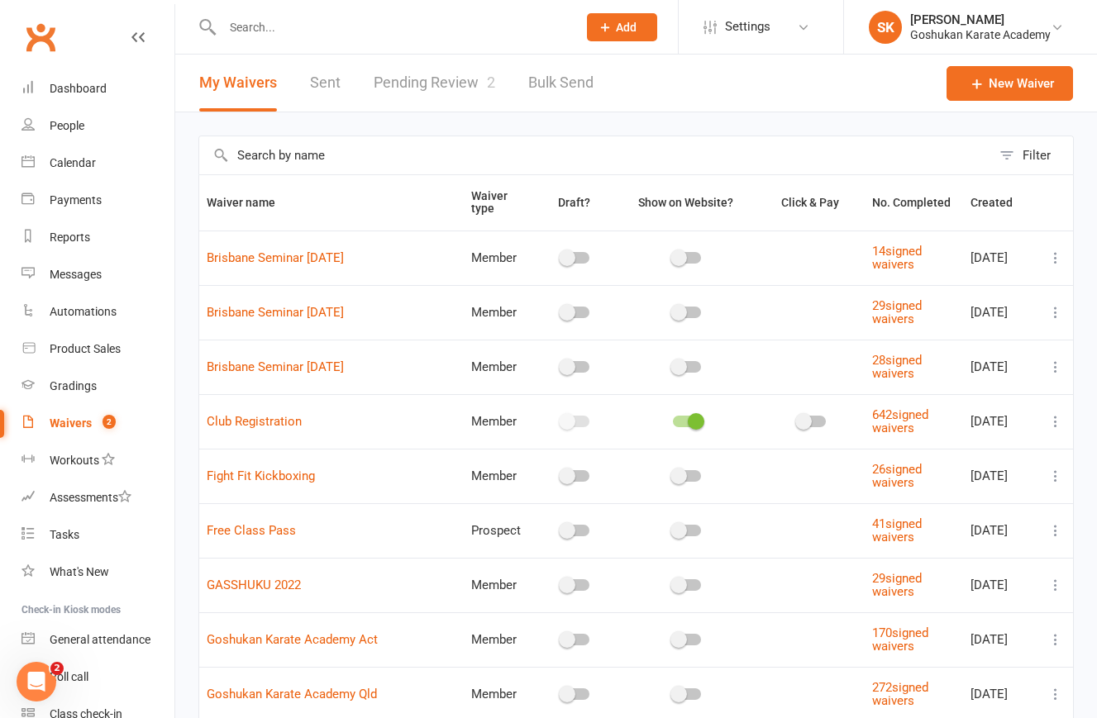
click at [415, 84] on link "Pending Review 2" at bounding box center [435, 83] width 122 height 57
select select "25"
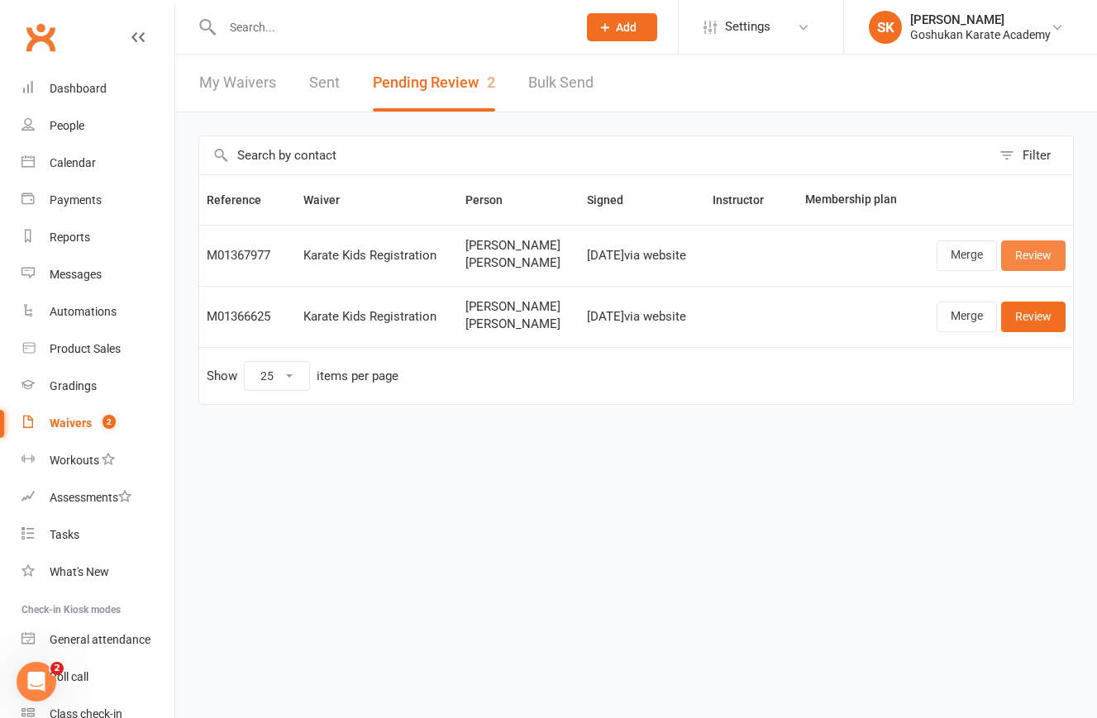
click at [1027, 254] on link "Review" at bounding box center [1033, 256] width 64 height 30
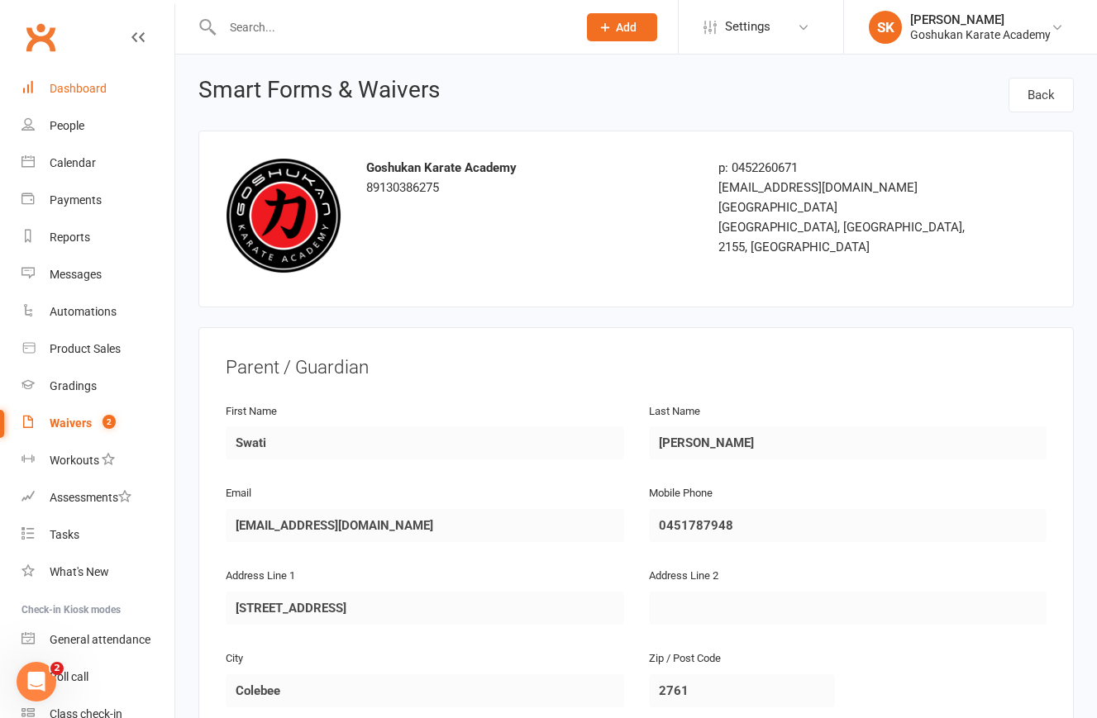
click at [88, 87] on div "Dashboard" at bounding box center [78, 88] width 57 height 13
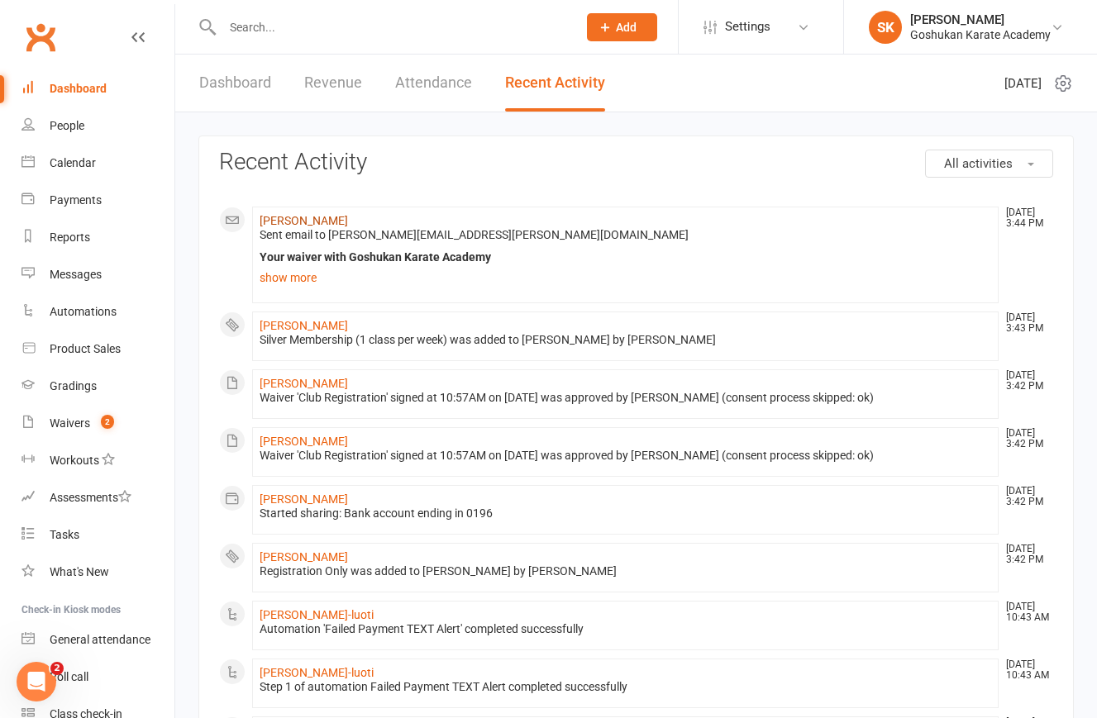
click at [281, 220] on link "[PERSON_NAME]" at bounding box center [304, 220] width 88 height 13
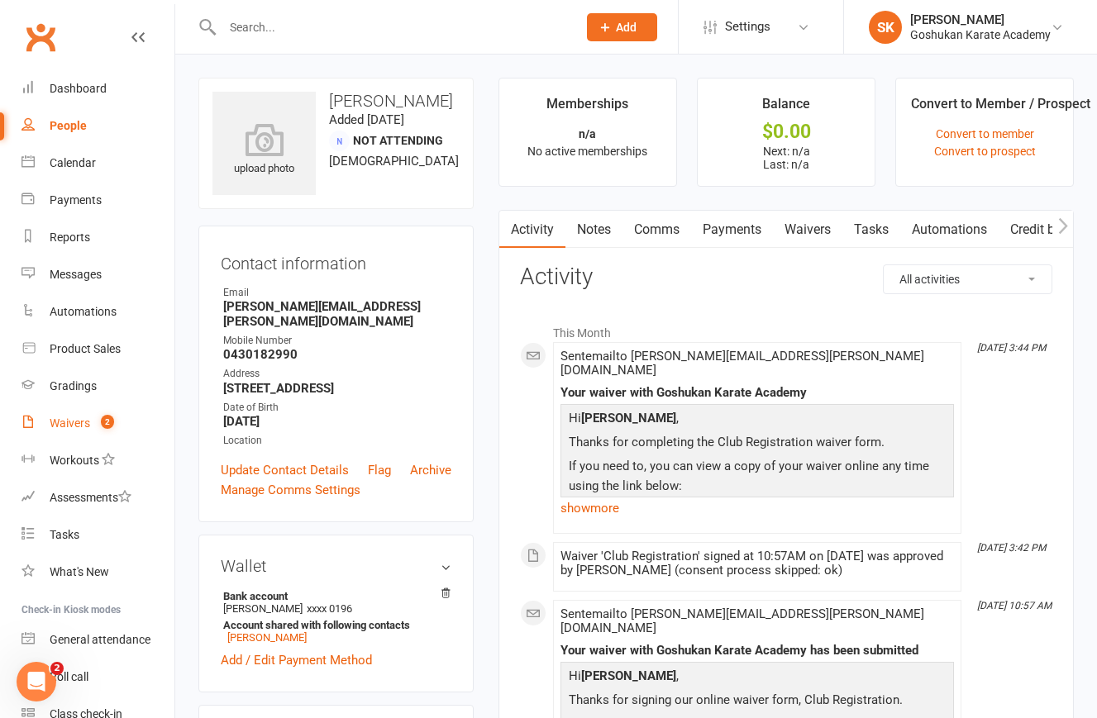
click at [60, 426] on div "Waivers" at bounding box center [70, 423] width 41 height 13
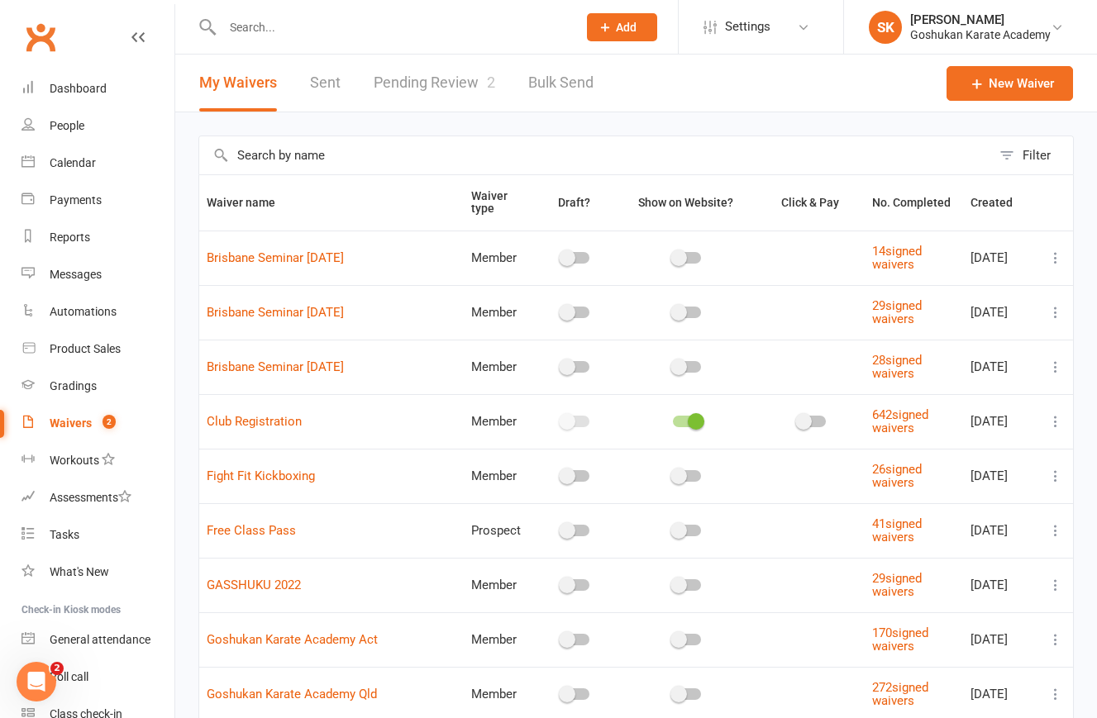
click at [420, 89] on link "Pending Review 2" at bounding box center [435, 83] width 122 height 57
select select "25"
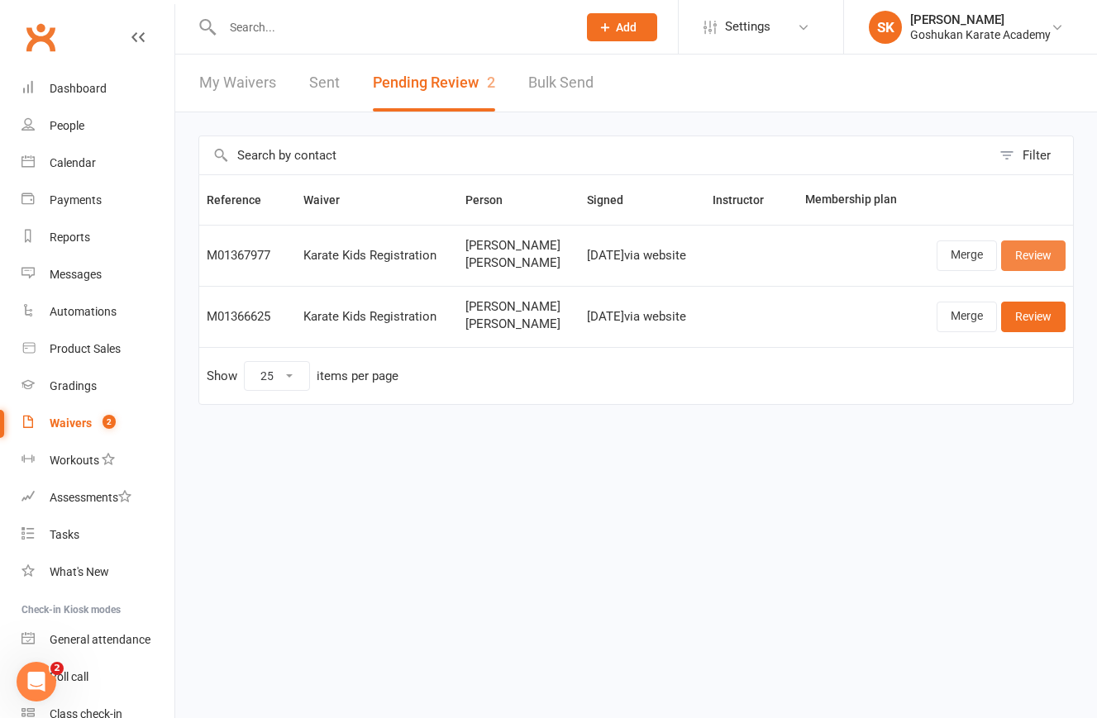
click at [1027, 262] on link "Review" at bounding box center [1033, 256] width 64 height 30
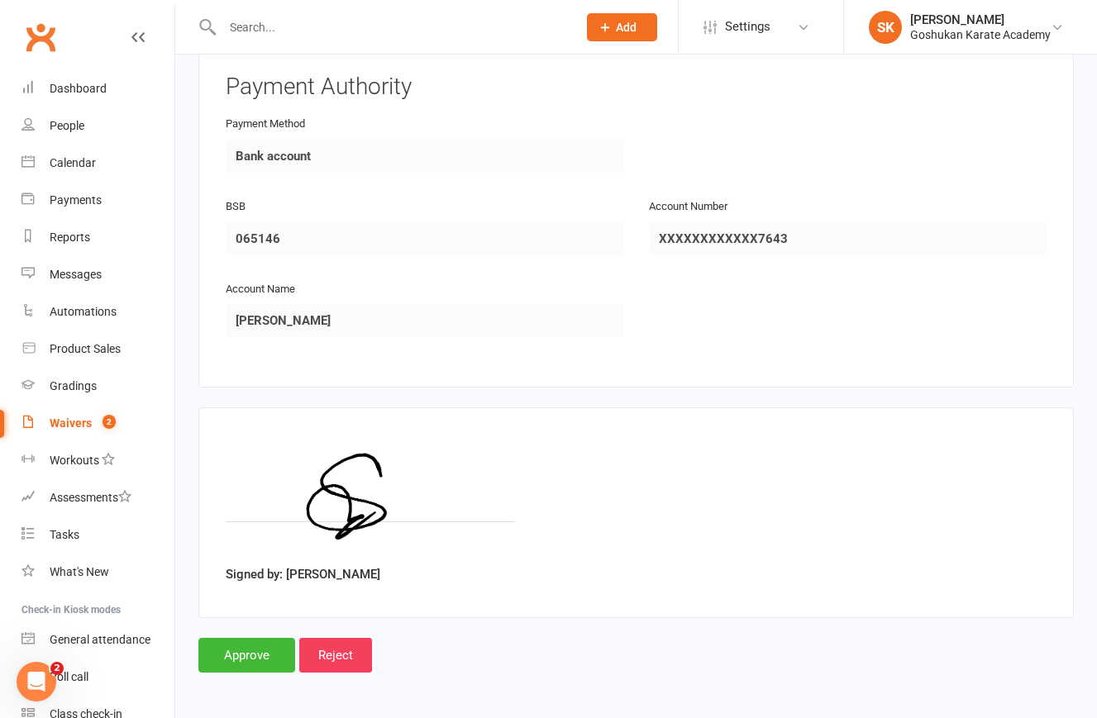
scroll to position [2587, 0]
click at [252, 644] on input "Approve" at bounding box center [246, 656] width 97 height 35
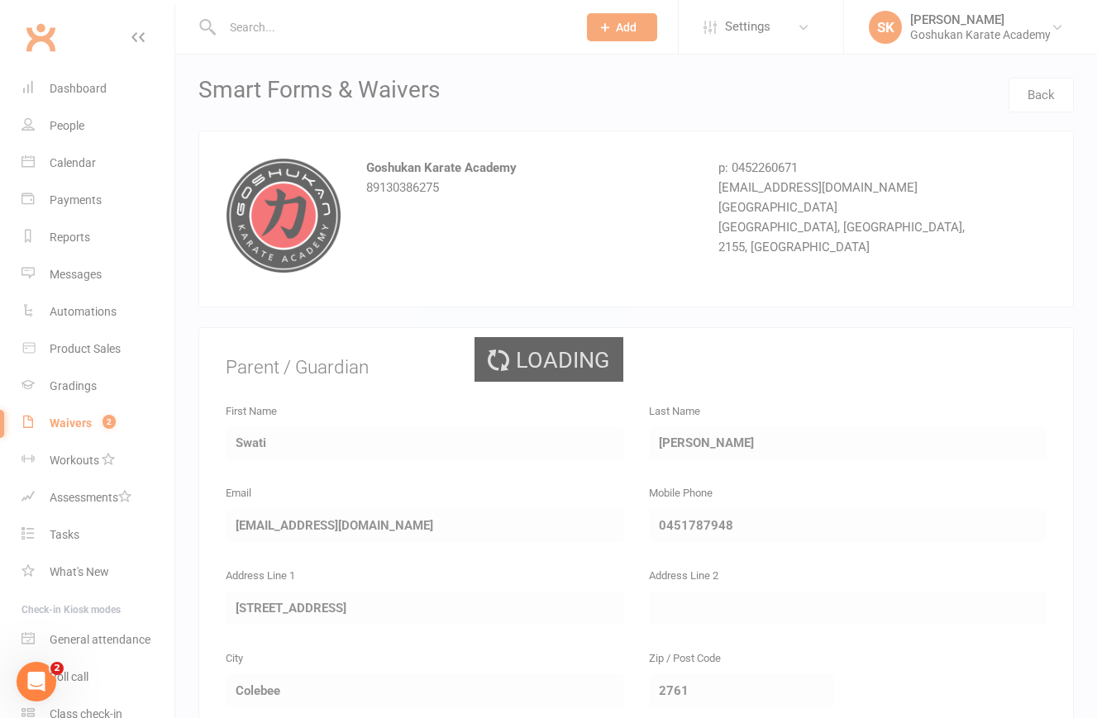
select select "25"
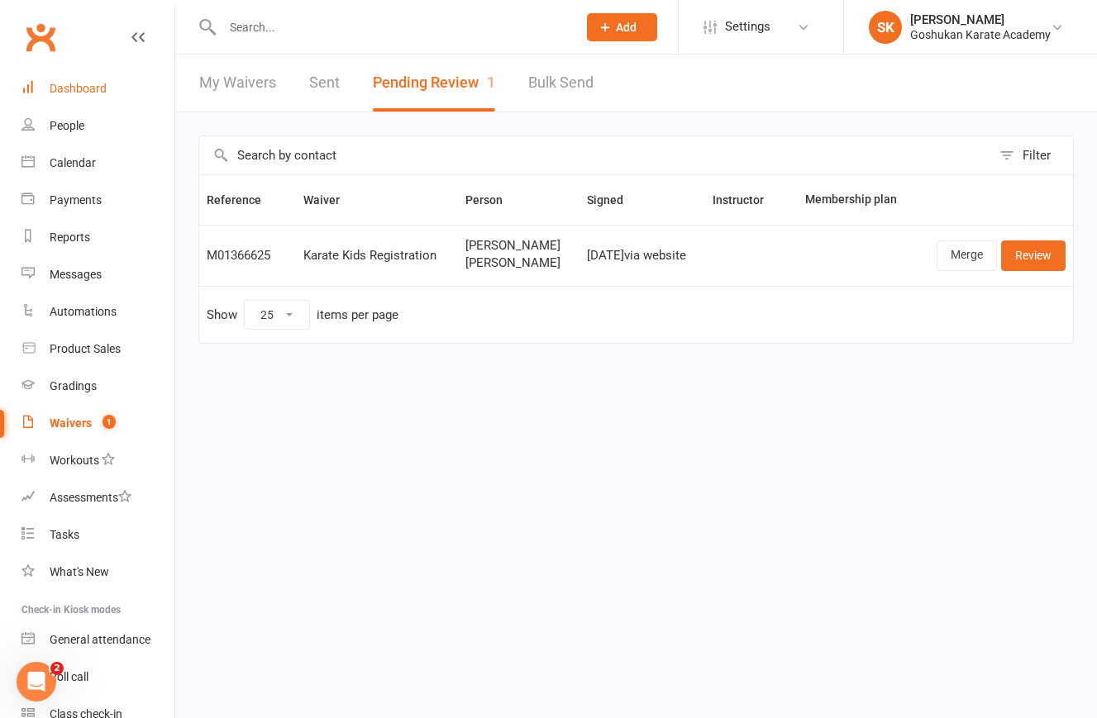
click at [73, 90] on div "Dashboard" at bounding box center [78, 88] width 57 height 13
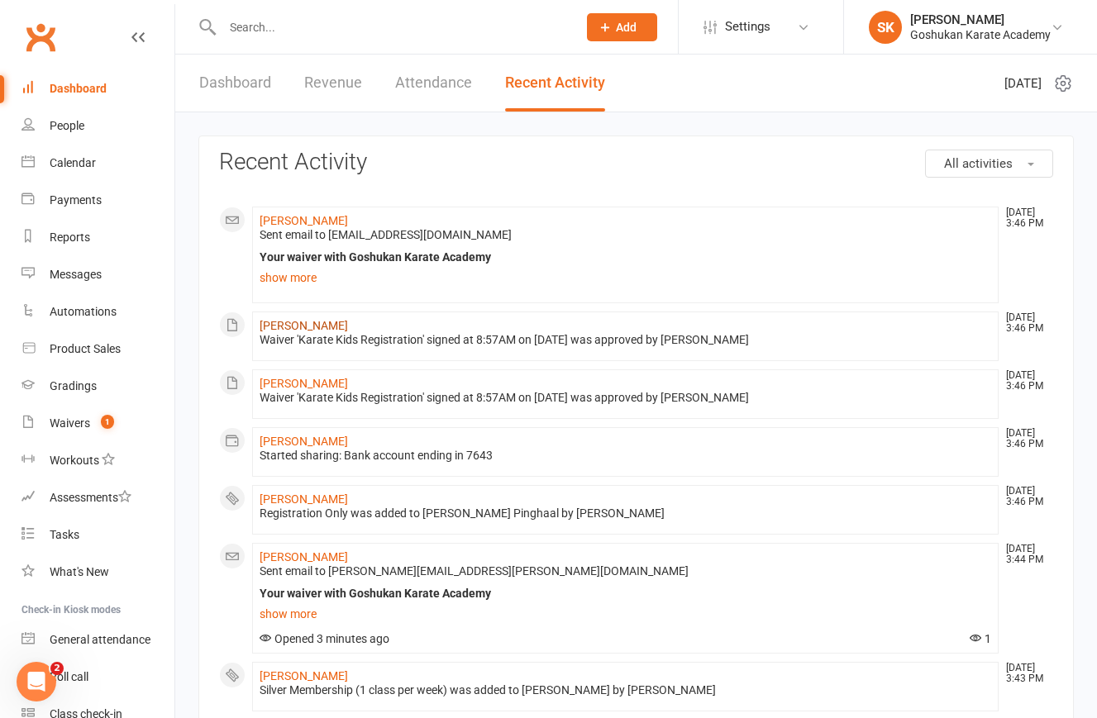
click at [281, 321] on link "[PERSON_NAME]" at bounding box center [304, 325] width 88 height 13
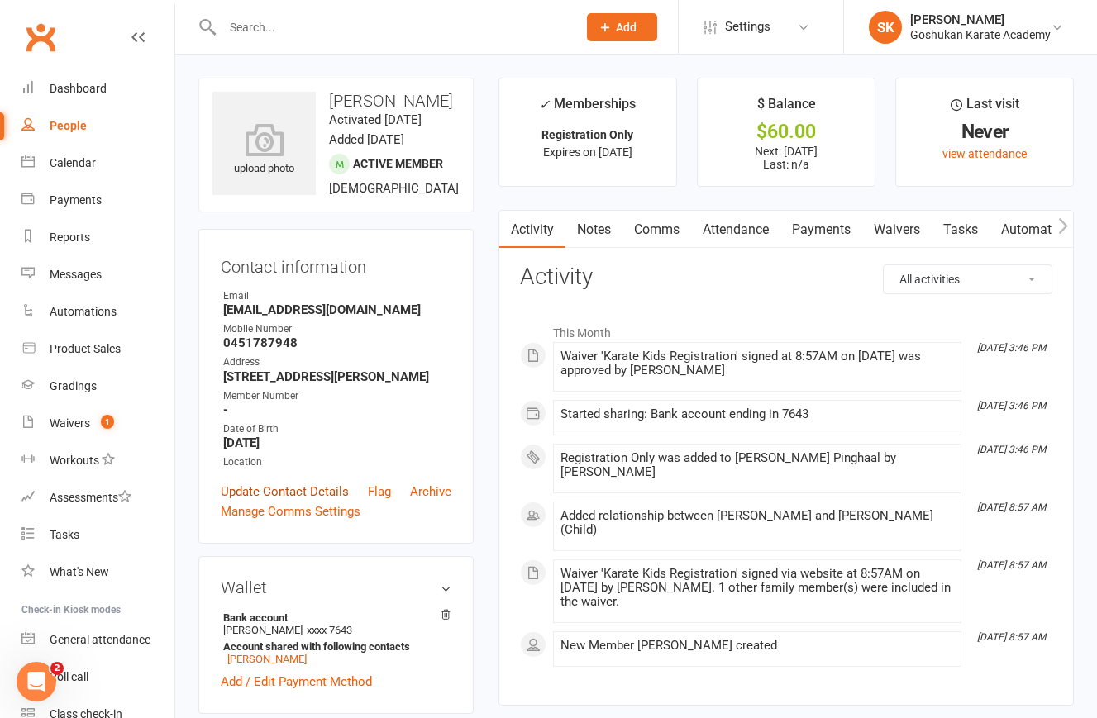
click at [258, 502] on link "Update Contact Details" at bounding box center [285, 492] width 128 height 20
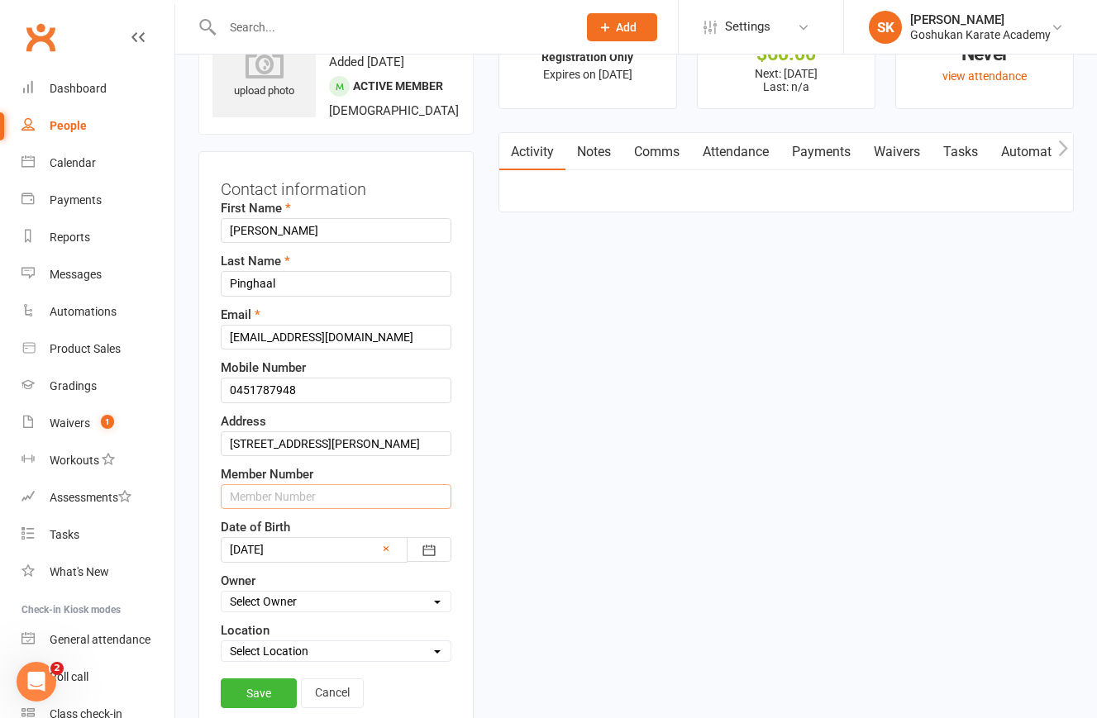
click at [271, 509] on input "text" at bounding box center [336, 496] width 231 height 25
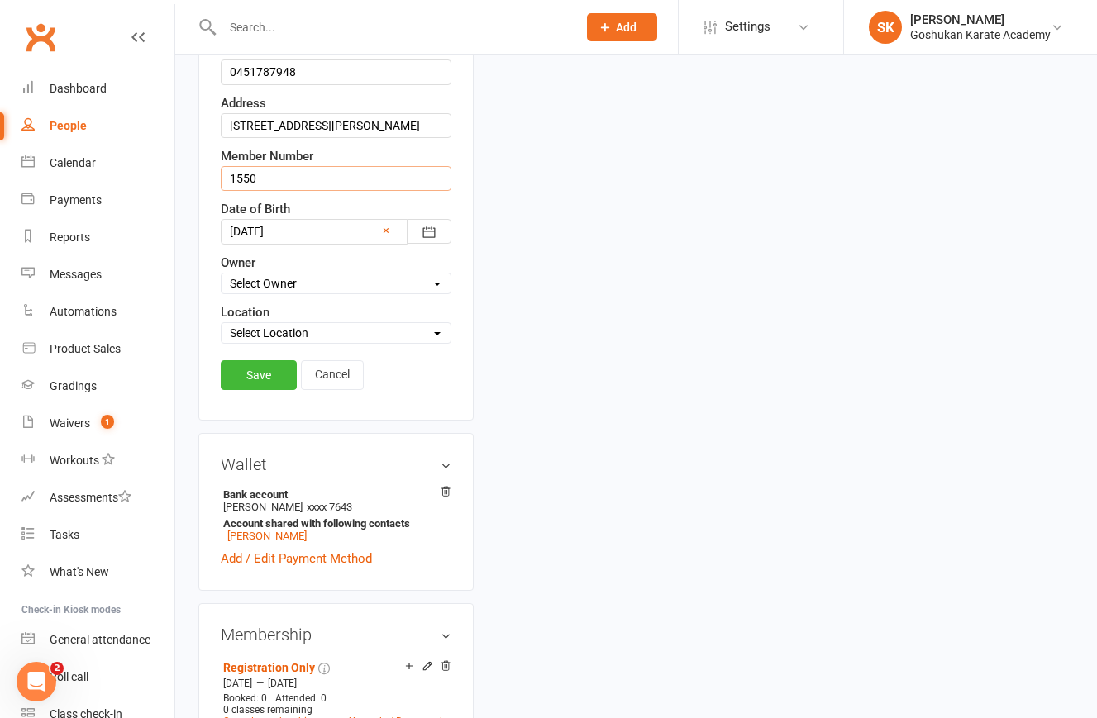
scroll to position [423, 0]
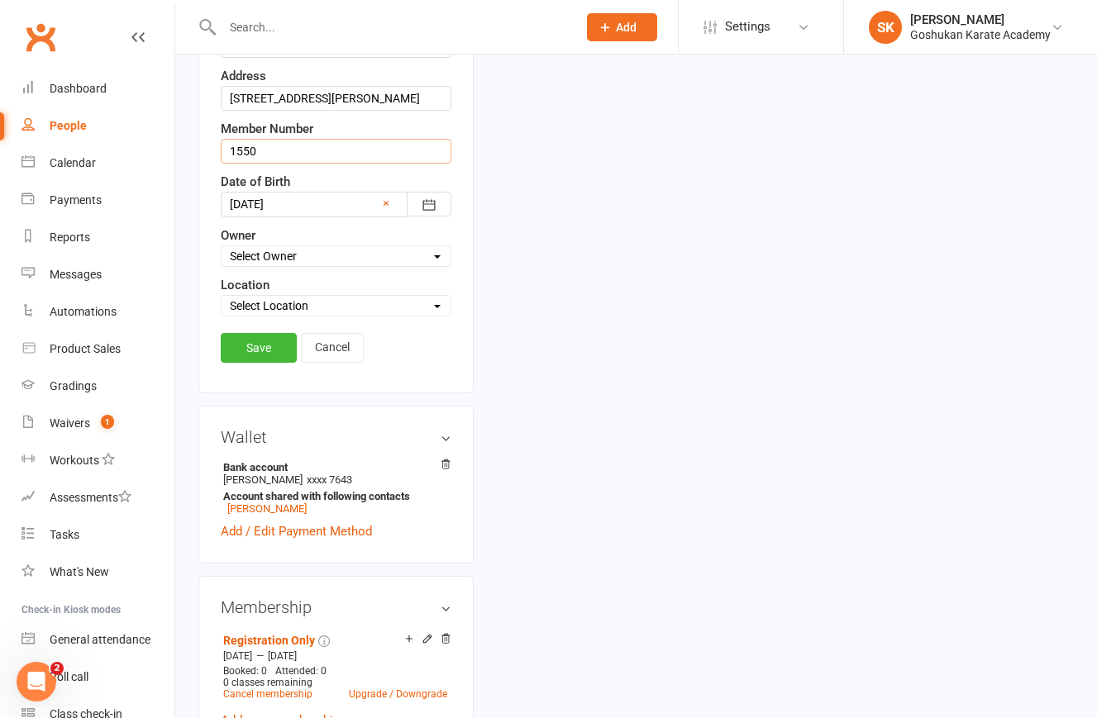
type input "1550"
select select "1"
click at [255, 363] on link "Save" at bounding box center [259, 348] width 76 height 30
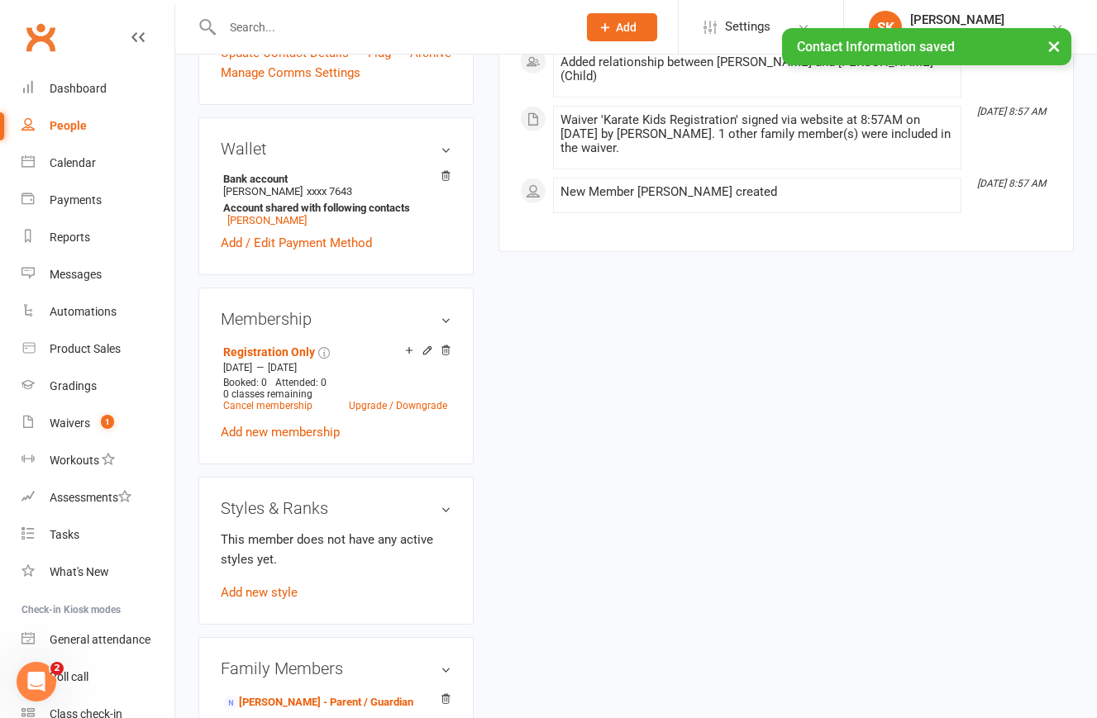
scroll to position [459, 0]
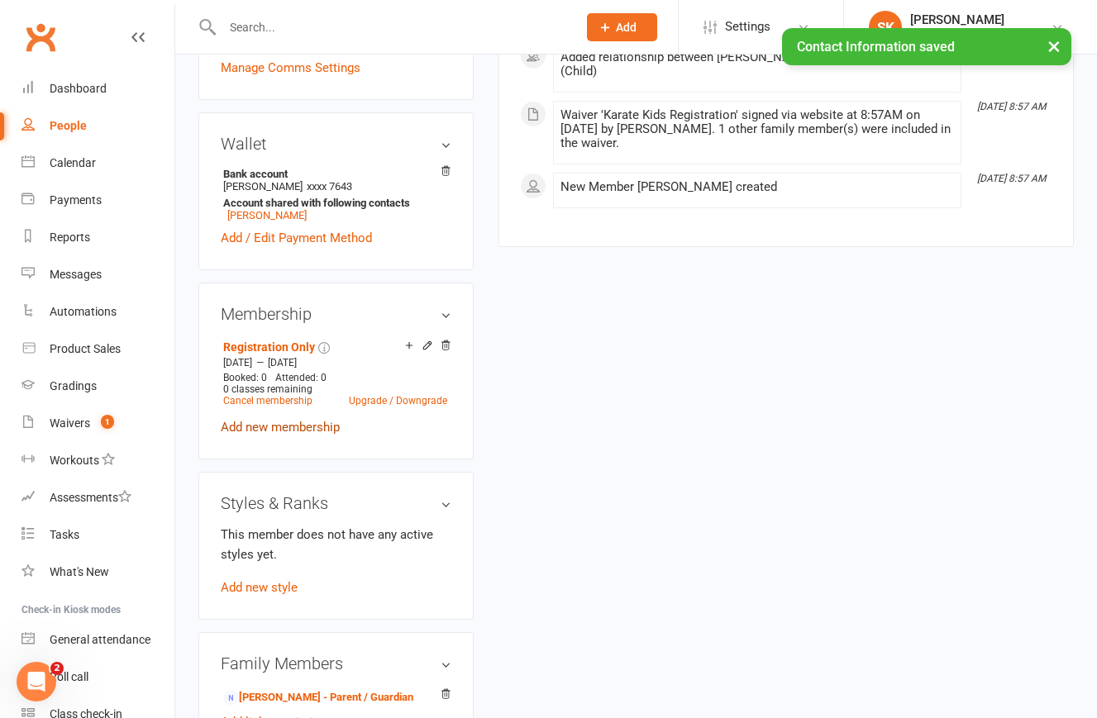
click at [285, 435] on link "Add new membership" at bounding box center [280, 427] width 119 height 15
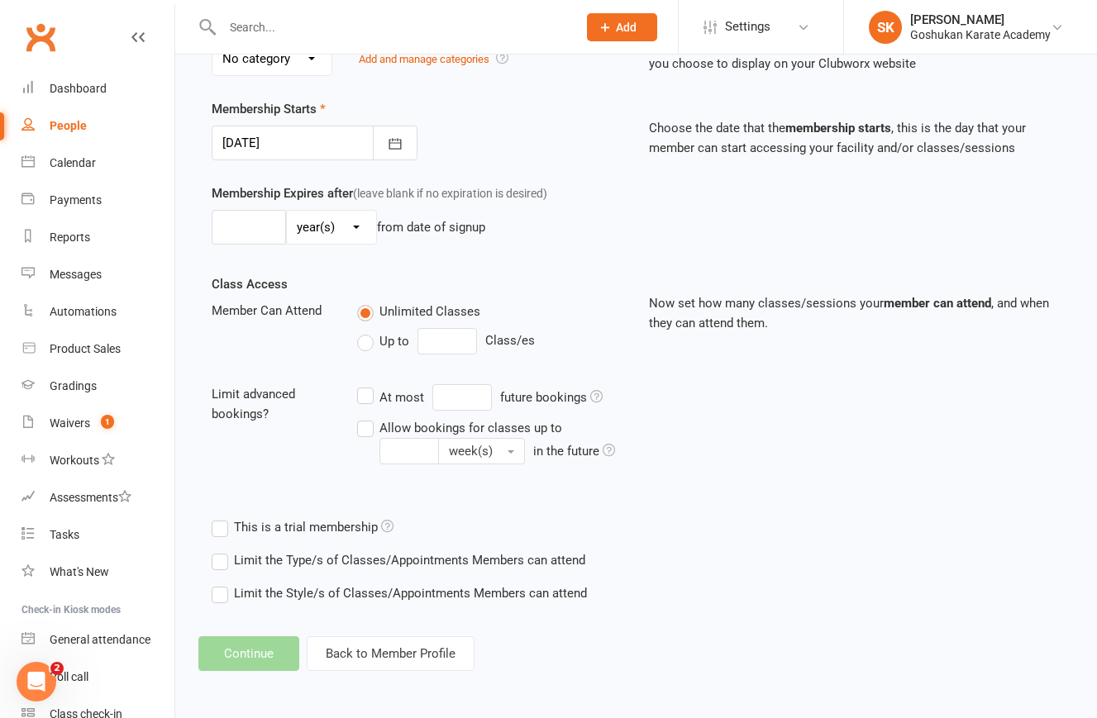
scroll to position [398, 0]
click at [350, 644] on button "Back to Member Profile" at bounding box center [391, 653] width 168 height 35
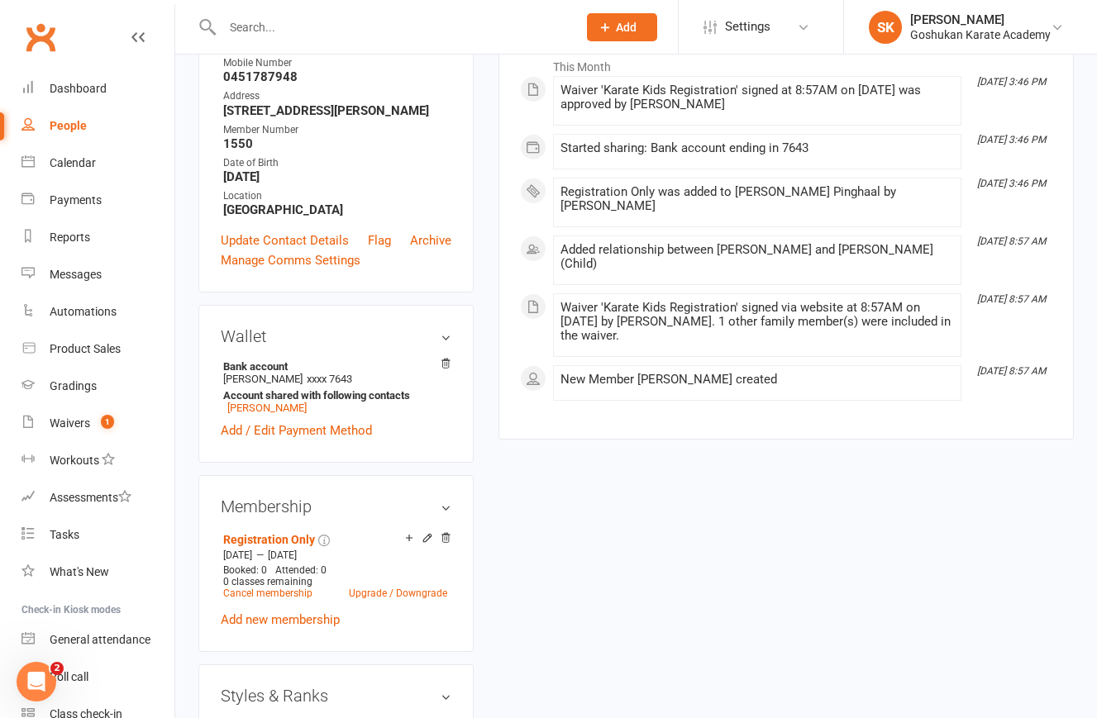
scroll to position [349, 0]
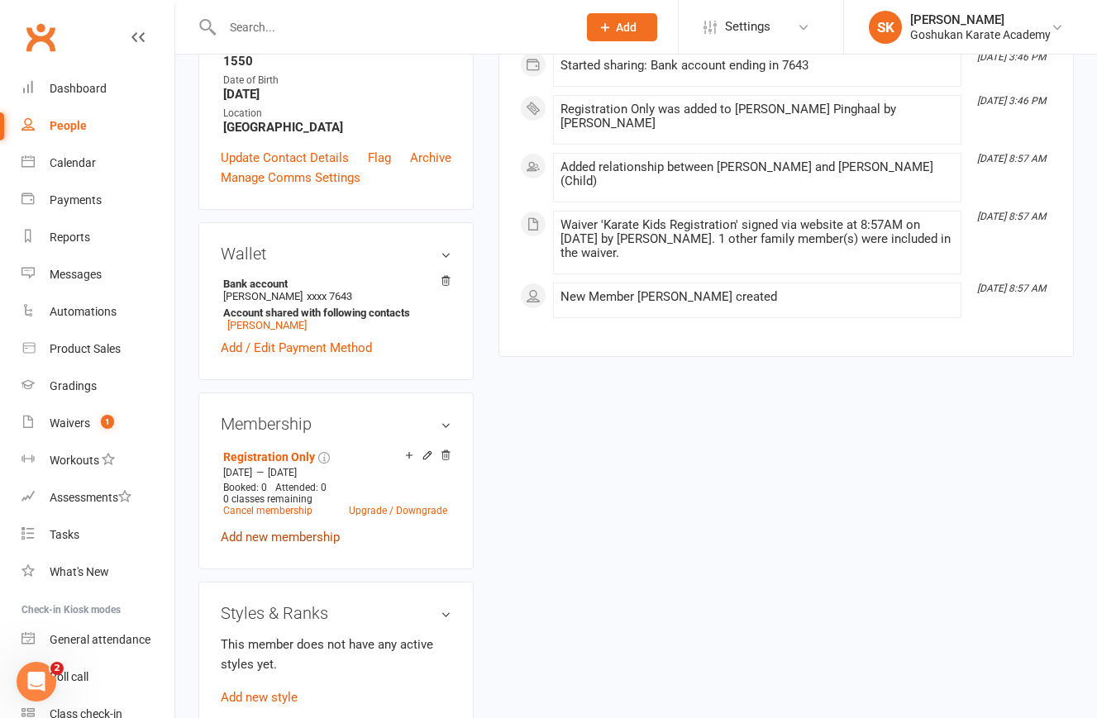
click at [261, 545] on link "Add new membership" at bounding box center [280, 537] width 119 height 15
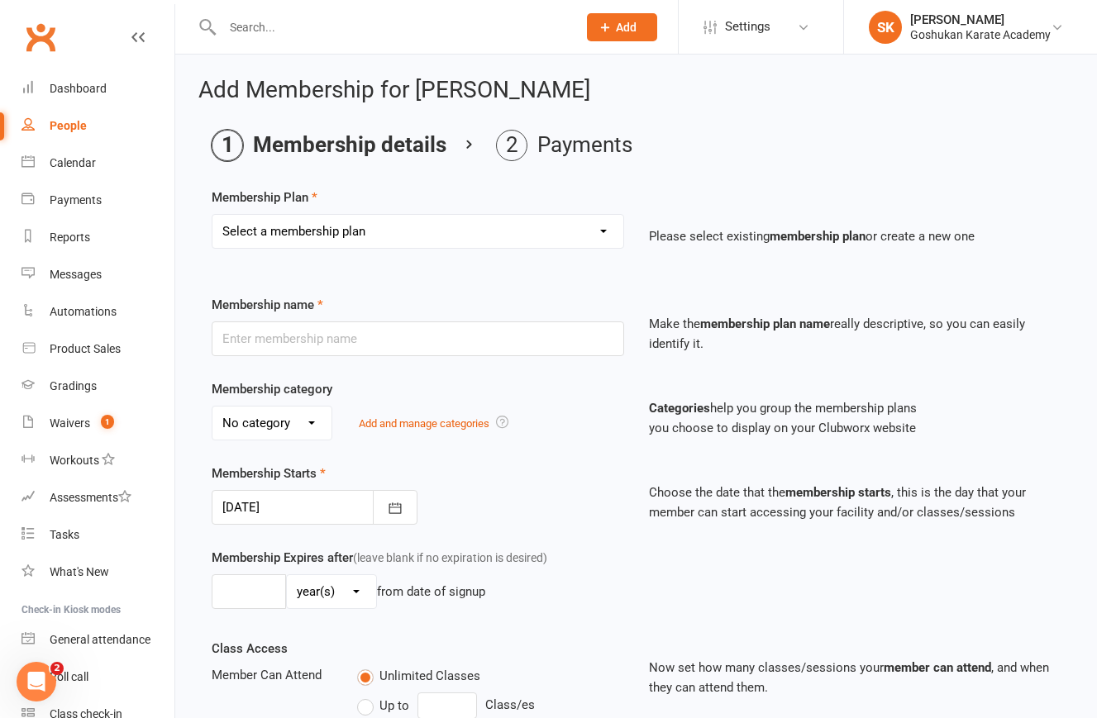
select select "12"
type input "KARATE KIDS (Silver Membership)"
select select "2"
type input "0"
type input "1"
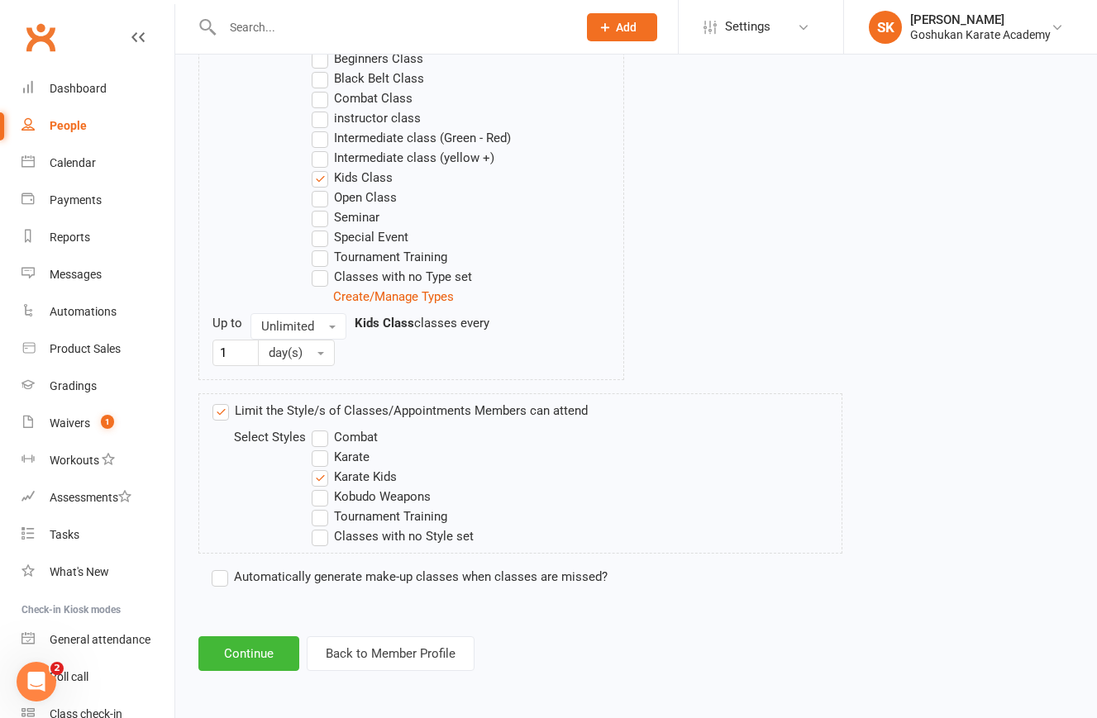
click at [220, 567] on label "Automatically generate make-up classes when classes are missed?" at bounding box center [410, 577] width 396 height 20
click at [220, 567] on input "Automatically generate make-up classes when classes are missed?" at bounding box center [217, 567] width 11 height 0
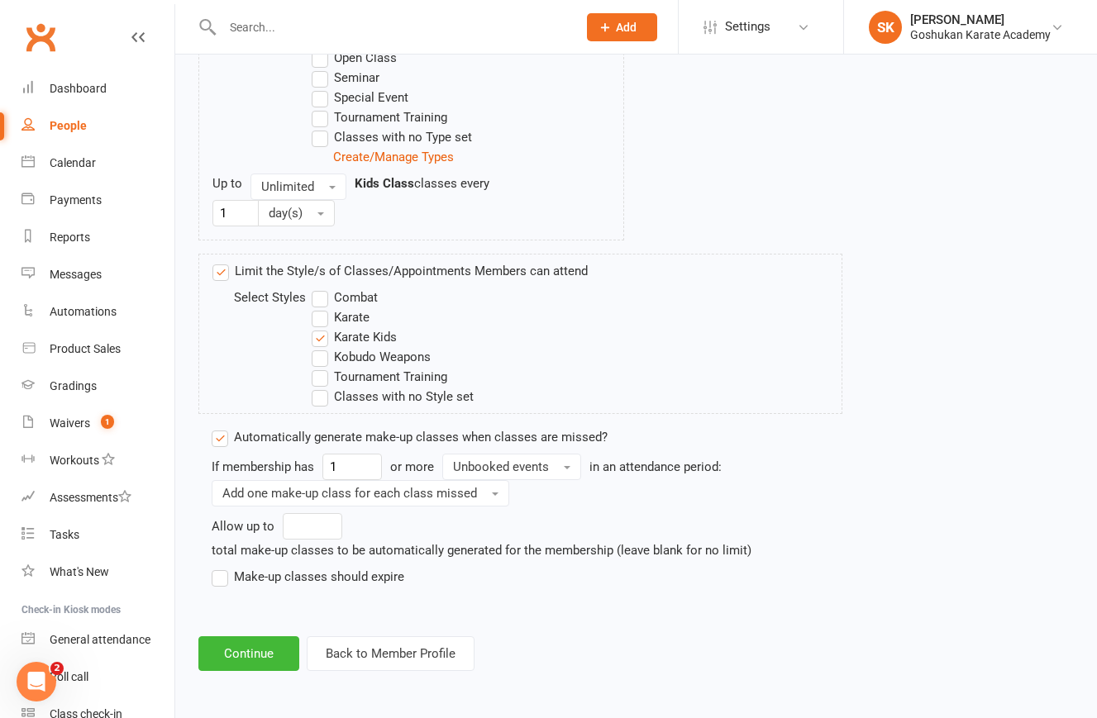
scroll to position [1046, 0]
click at [219, 567] on label "Make-up classes should expire" at bounding box center [308, 577] width 193 height 20
click at [219, 567] on input "Make-up classes should expire" at bounding box center [217, 567] width 11 height 0
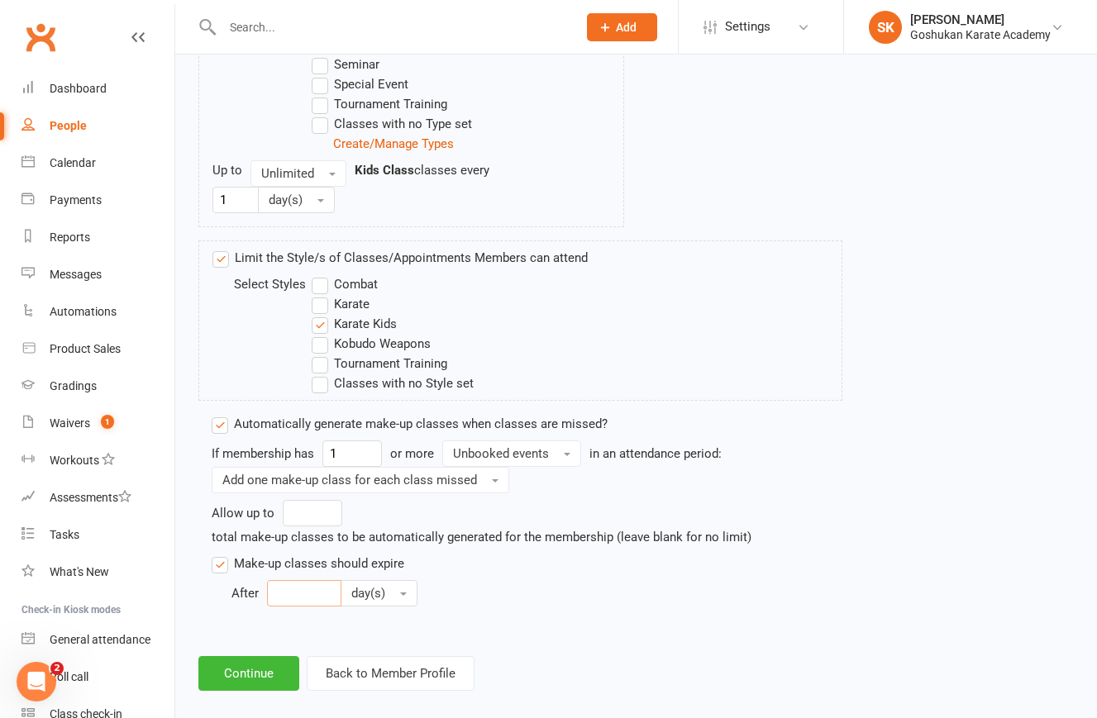
click at [283, 592] on input "number" at bounding box center [304, 593] width 74 height 26
type input "6"
click at [376, 590] on span "day(s)" at bounding box center [368, 593] width 34 height 15
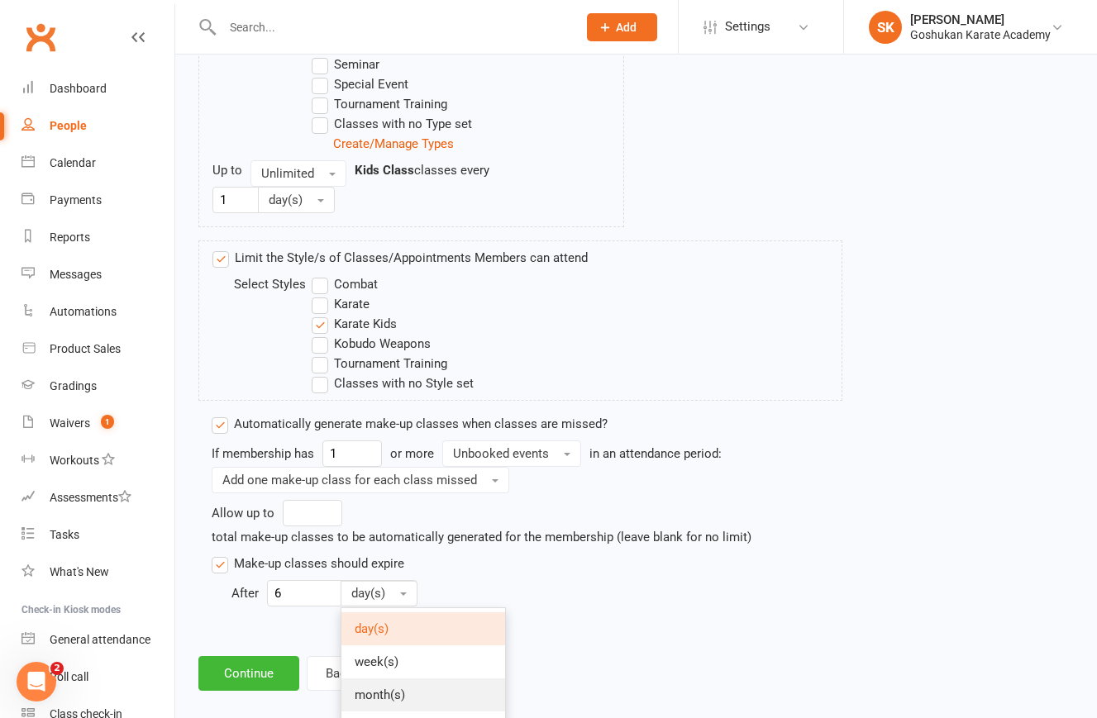
click at [374, 690] on span "month(s)" at bounding box center [380, 695] width 50 height 15
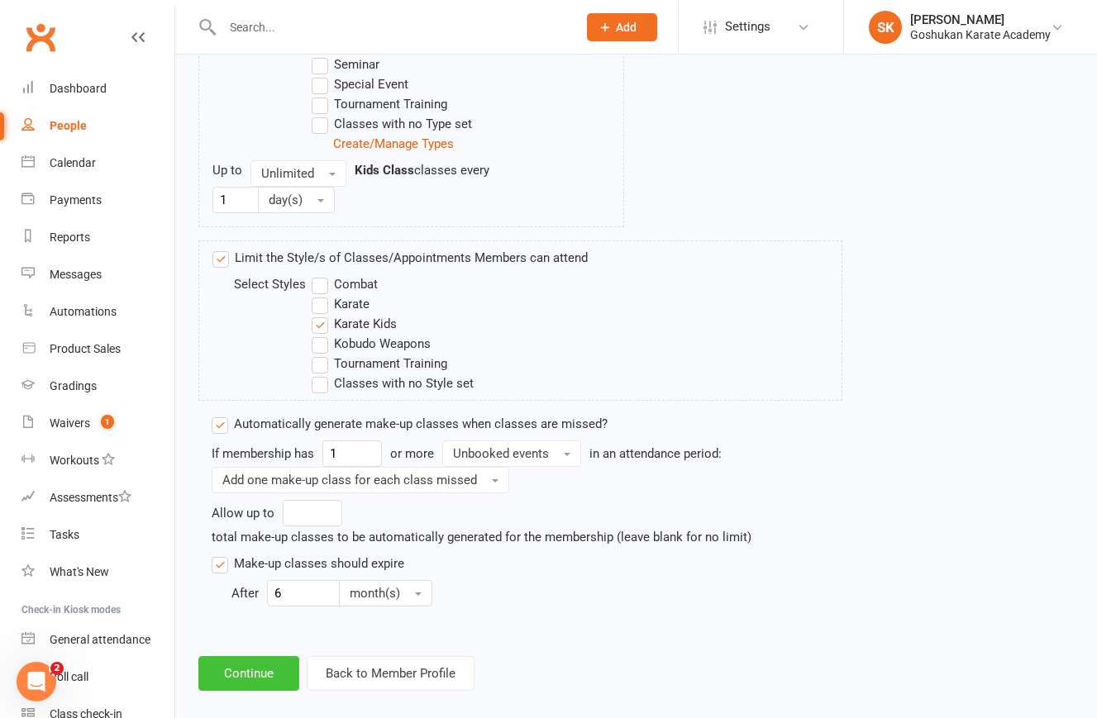
click at [251, 673] on button "Continue" at bounding box center [248, 673] width 101 height 35
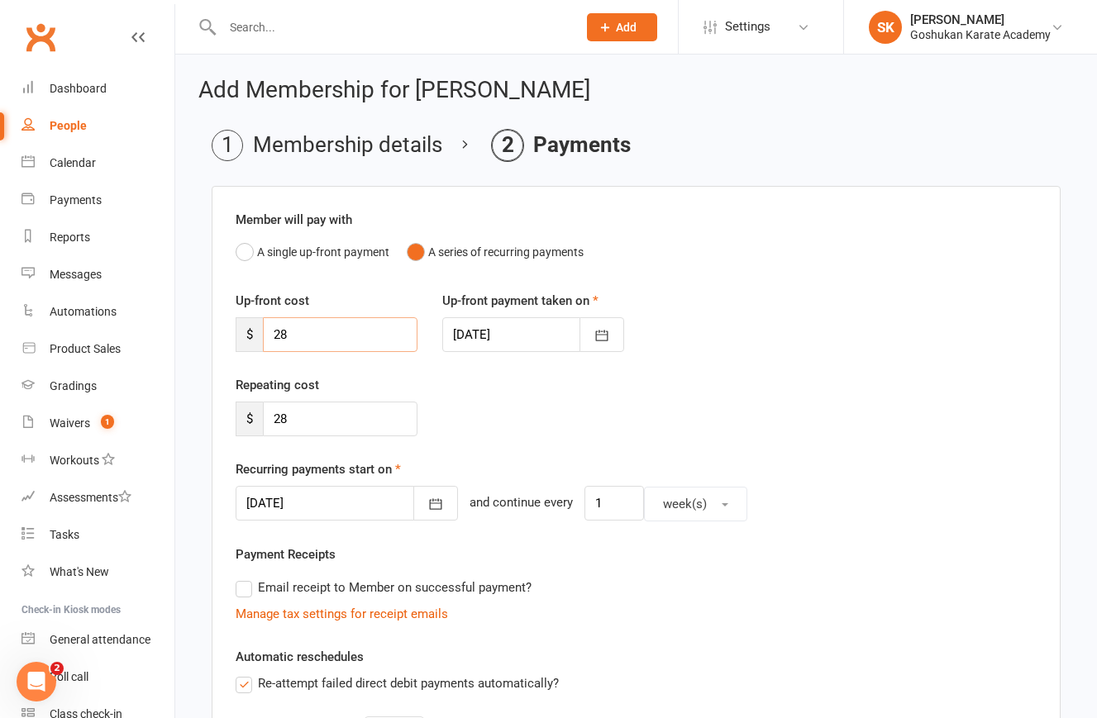
click at [315, 334] on input "28" at bounding box center [340, 334] width 155 height 35
type input "25"
click at [312, 421] on input "28" at bounding box center [340, 419] width 155 height 35
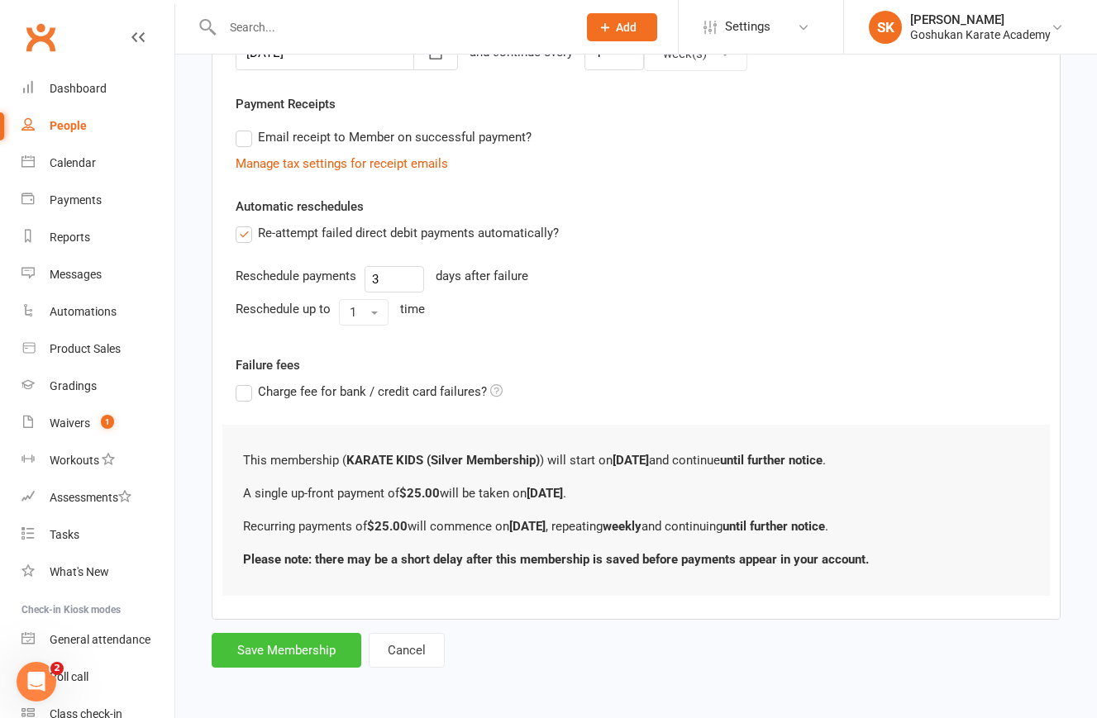
scroll to position [464, 0]
type input "25"
click at [285, 636] on button "Save Membership" at bounding box center [287, 650] width 150 height 35
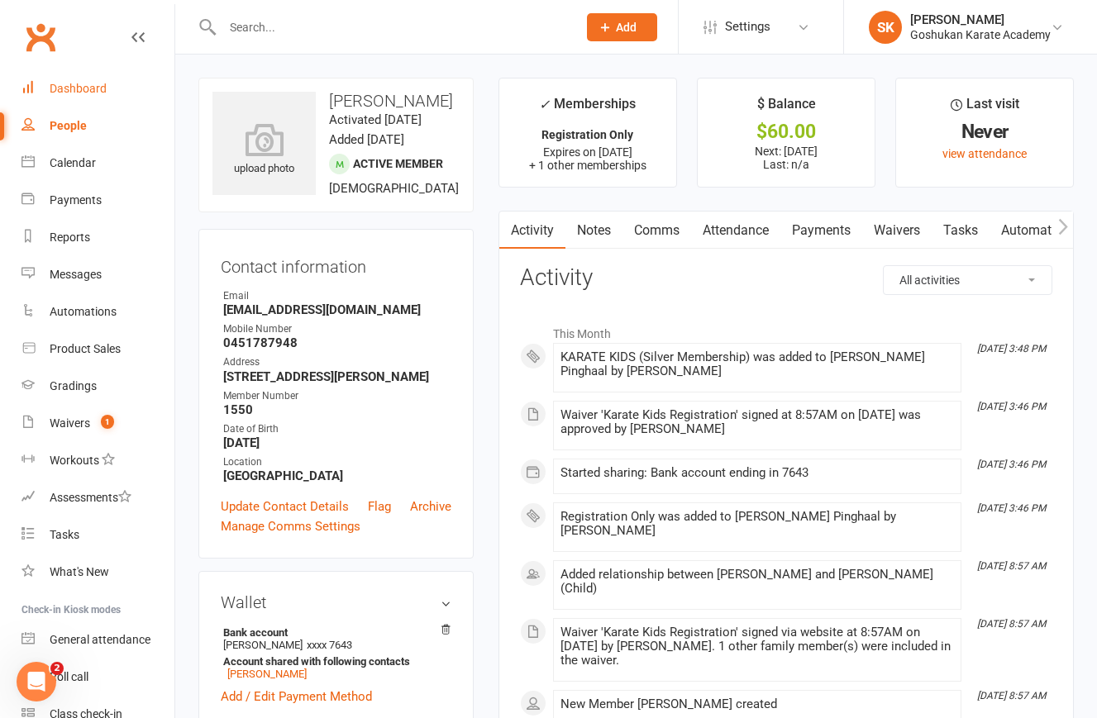
click at [65, 87] on div "Dashboard" at bounding box center [78, 88] width 57 height 13
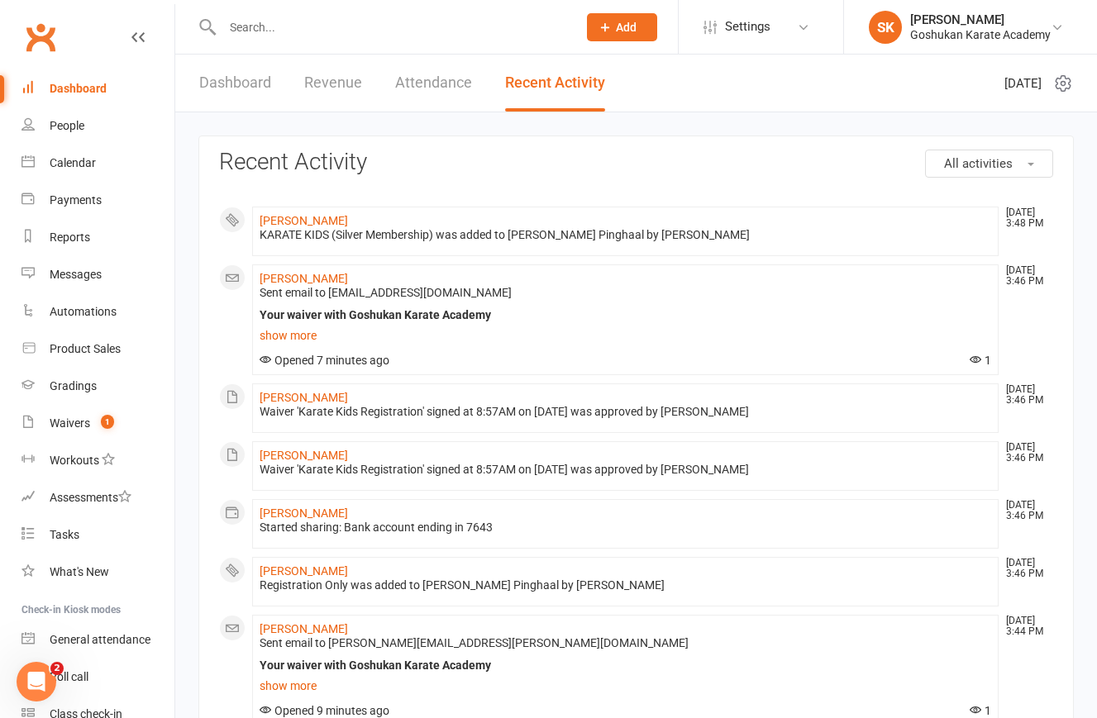
click at [65, 88] on div "Dashboard" at bounding box center [78, 88] width 57 height 13
click at [74, 83] on div "Dashboard" at bounding box center [78, 88] width 57 height 13
